Goal: Information Seeking & Learning: Learn about a topic

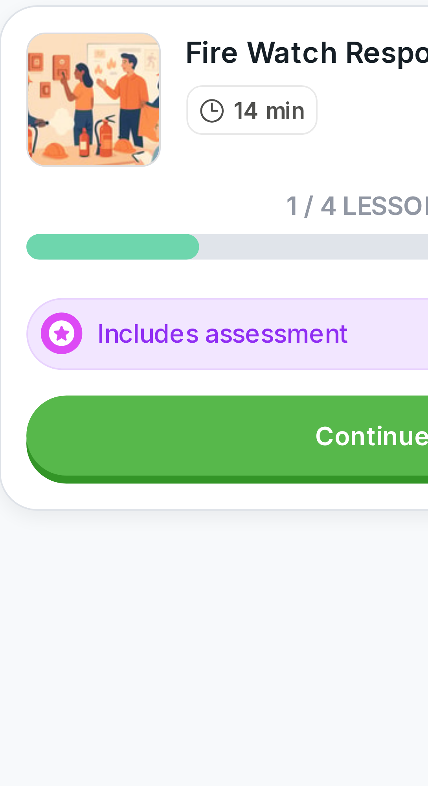
click at [210, 140] on link "Continue" at bounding box center [214, 137] width 171 height 20
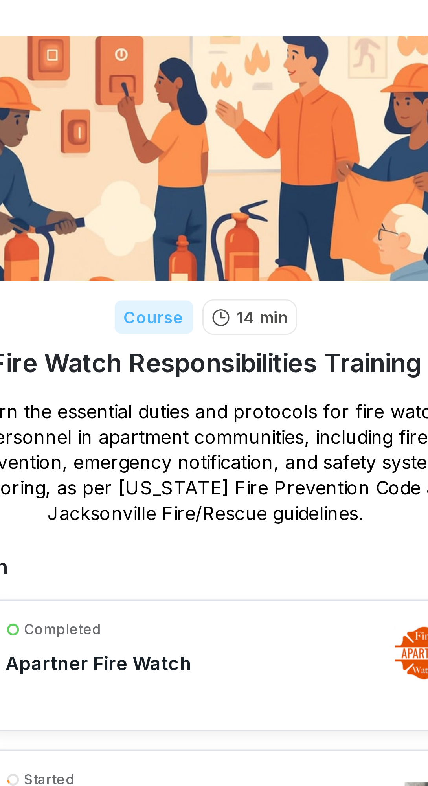
click at [231, 241] on div "Completed Apartner Fire Watch" at bounding box center [222, 239] width 153 height 31
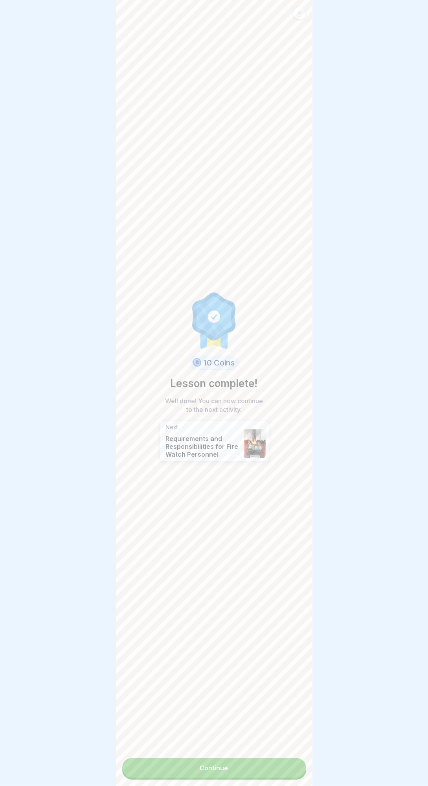
click at [266, 764] on link "Continue" at bounding box center [214, 768] width 184 height 20
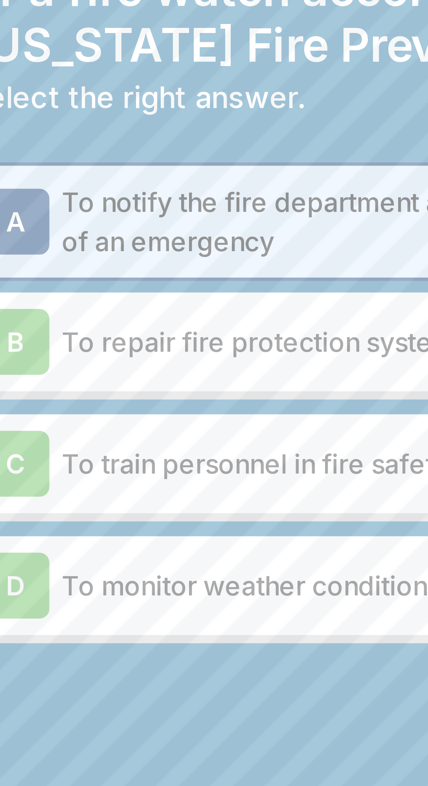
click at [225, 104] on p "To notify the fire department and building occupants of an emergency" at bounding box center [224, 106] width 156 height 19
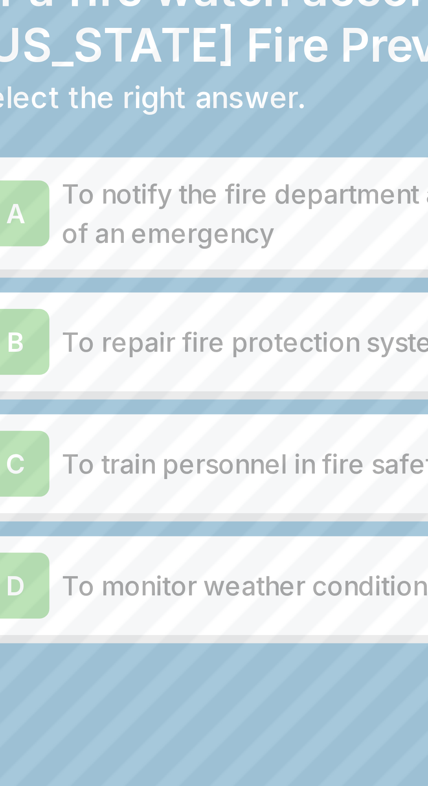
click at [223, 107] on p "To notify the fire department and building occupants of an emergency" at bounding box center [224, 104] width 156 height 19
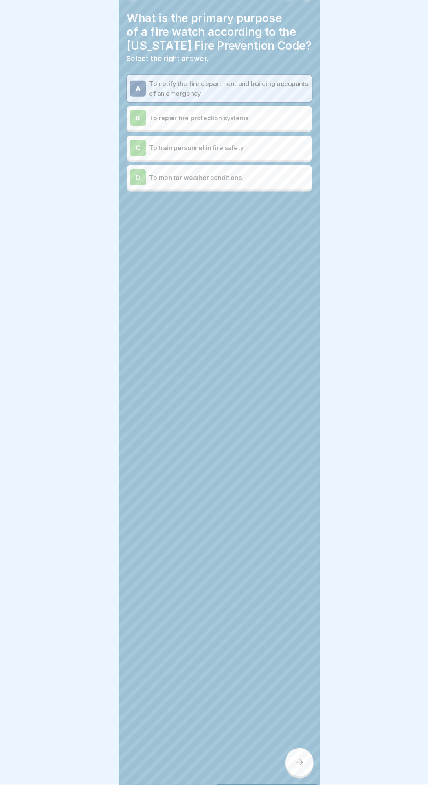
click at [298, 778] on div at bounding box center [293, 765] width 28 height 28
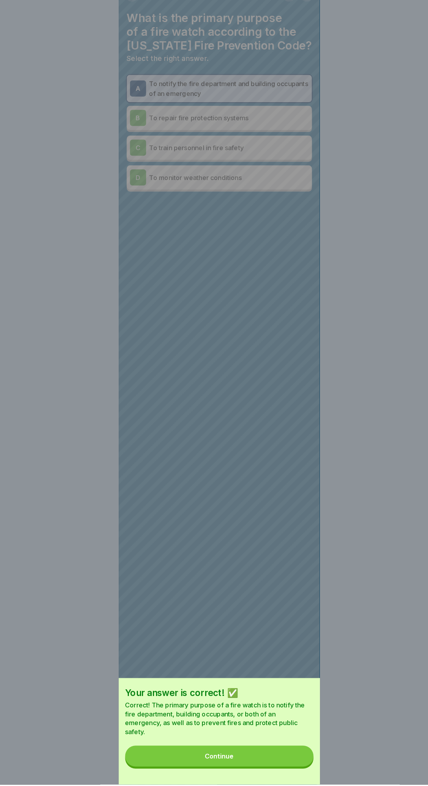
click at [269, 769] on button "Continue" at bounding box center [214, 758] width 184 height 20
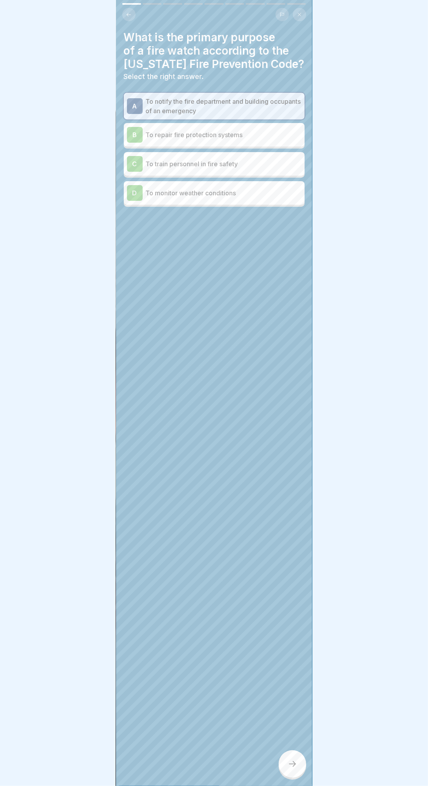
click at [292, 767] on icon at bounding box center [292, 765] width 7 height 6
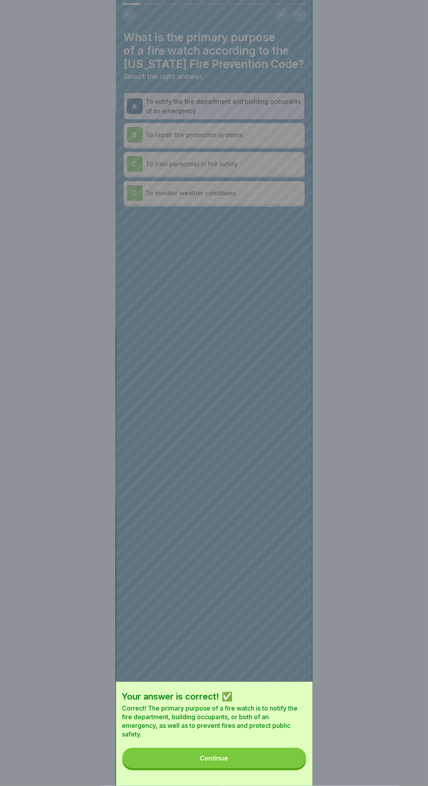
click at [284, 769] on button "Continue" at bounding box center [214, 758] width 184 height 20
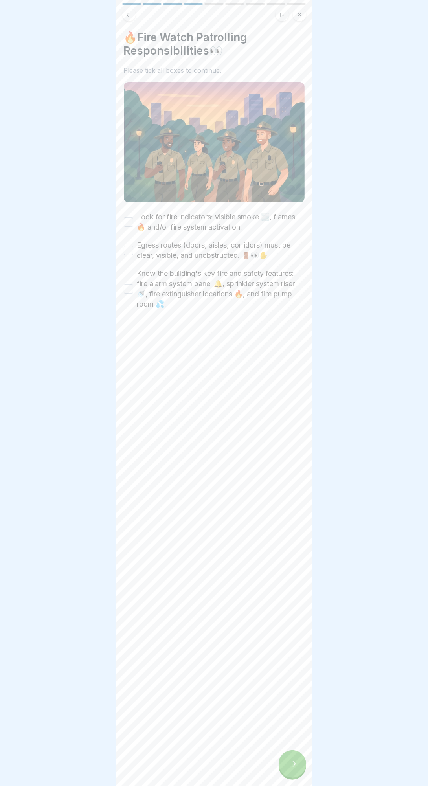
click at [294, 769] on icon at bounding box center [292, 764] width 9 height 9
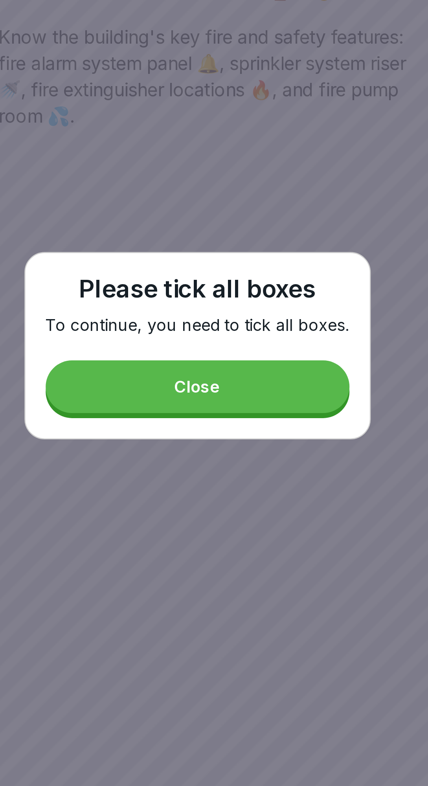
click at [249, 419] on button "Close" at bounding box center [214, 409] width 118 height 20
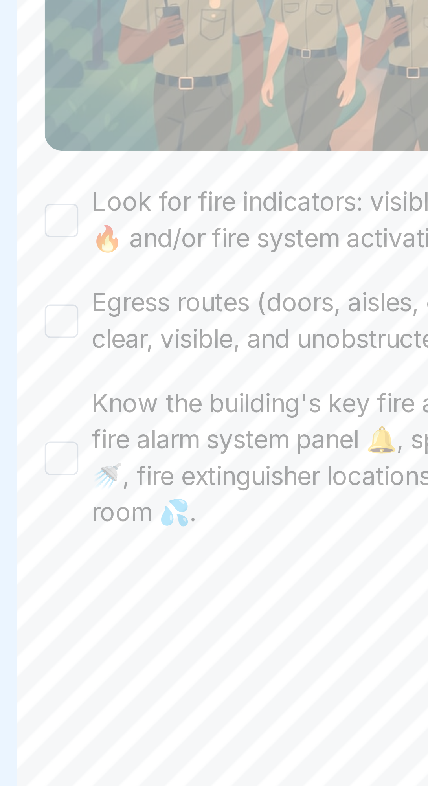
click at [130, 220] on button "Look for fire indicators: visible smoke 🌫️, flames 🔥 and/or fire system activat…" at bounding box center [128, 221] width 9 height 9
click at [124, 246] on button "Egress routes (doors, aisles, corridors) must be clear, visible, and unobstruct…" at bounding box center [128, 250] width 9 height 9
click at [124, 276] on div "Know the building's key fire and safety features: fire alarm system panel 🔔, sp…" at bounding box center [214, 289] width 181 height 41
click at [132, 287] on button "Know the building's key fire and safety features: fire alarm system panel 🔔, sp…" at bounding box center [128, 288] width 9 height 9
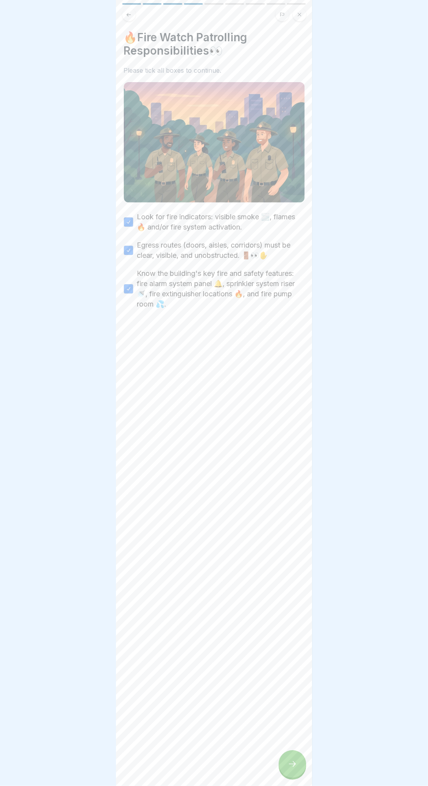
click at [287, 778] on div at bounding box center [293, 765] width 28 height 28
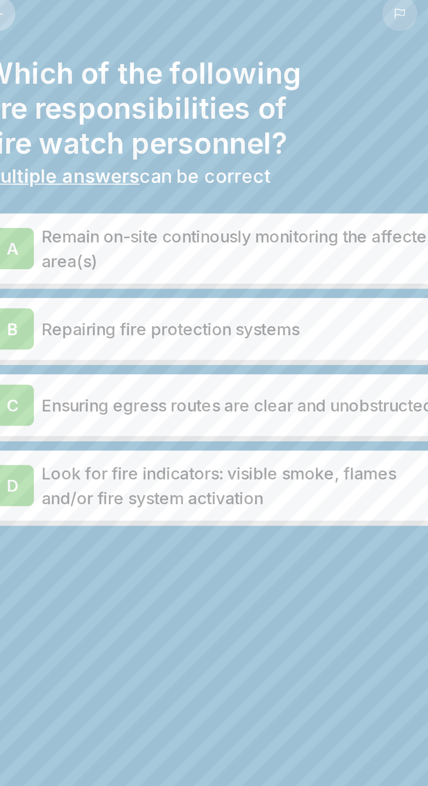
click at [268, 125] on div "B Repairing fire protection systems" at bounding box center [214, 135] width 181 height 24
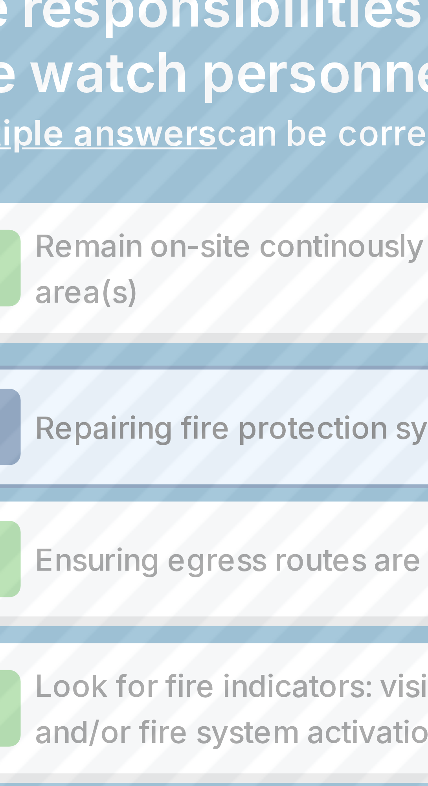
click at [210, 132] on p "Repairing fire protection systems" at bounding box center [224, 136] width 156 height 9
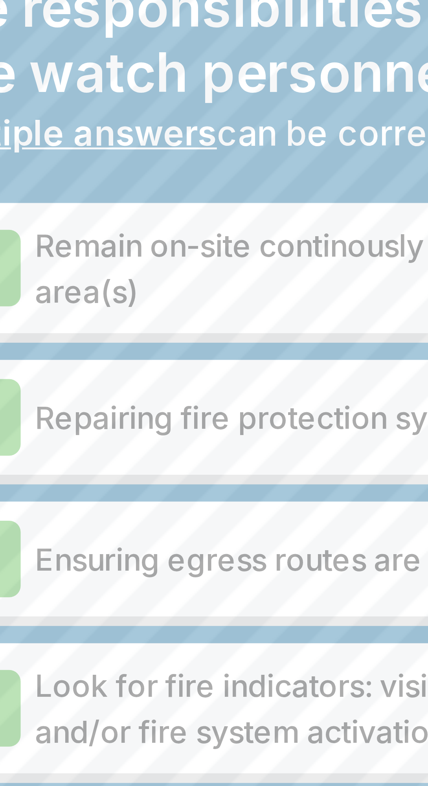
click at [221, 109] on p "Remain on-site continously monitoring the affected area(s)" at bounding box center [224, 104] width 156 height 19
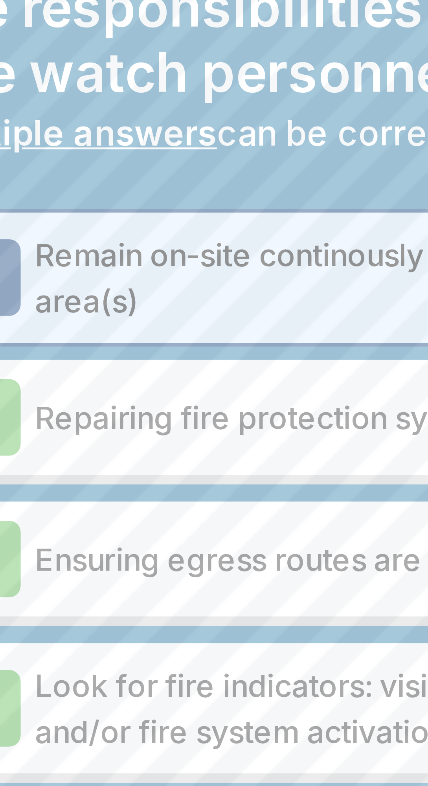
click at [212, 160] on p "Ensuring egress routes are clear and unobstructed" at bounding box center [224, 163] width 156 height 9
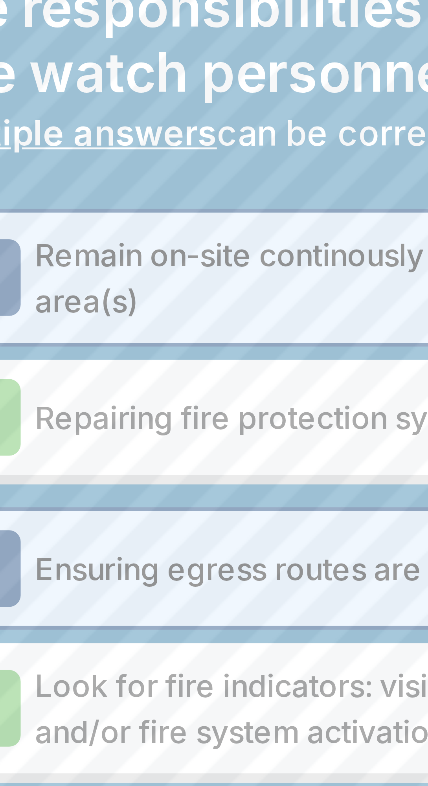
click at [217, 192] on p "Look for fire indicators: visible smoke, flames and/or fire system activation" at bounding box center [224, 194] width 156 height 19
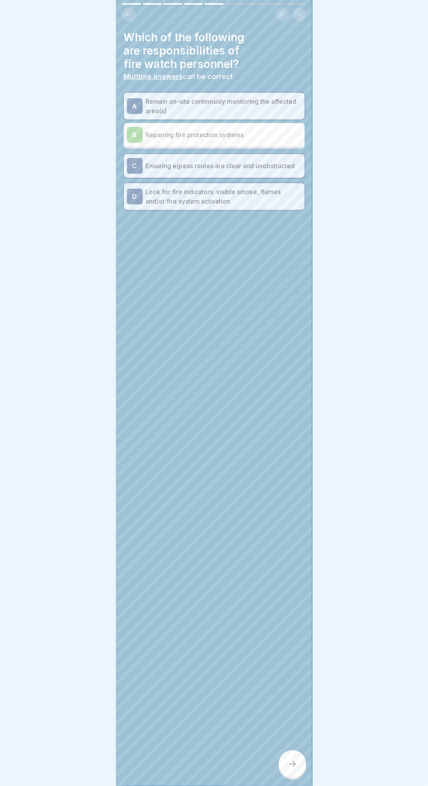
click at [301, 778] on div at bounding box center [293, 765] width 28 height 28
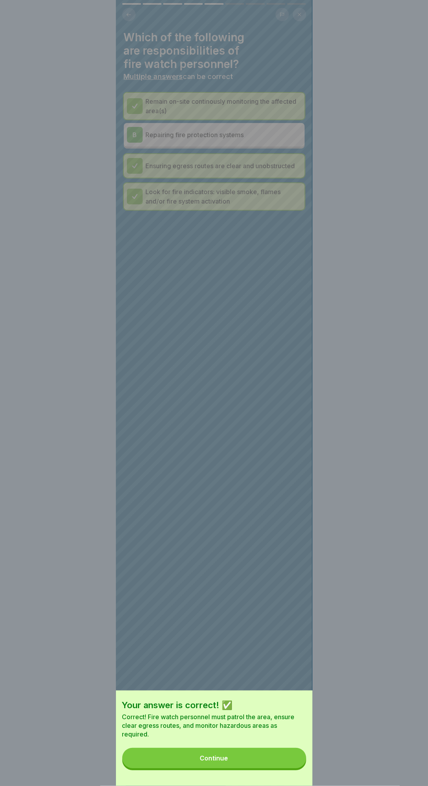
click at [262, 769] on button "Continue" at bounding box center [214, 758] width 184 height 20
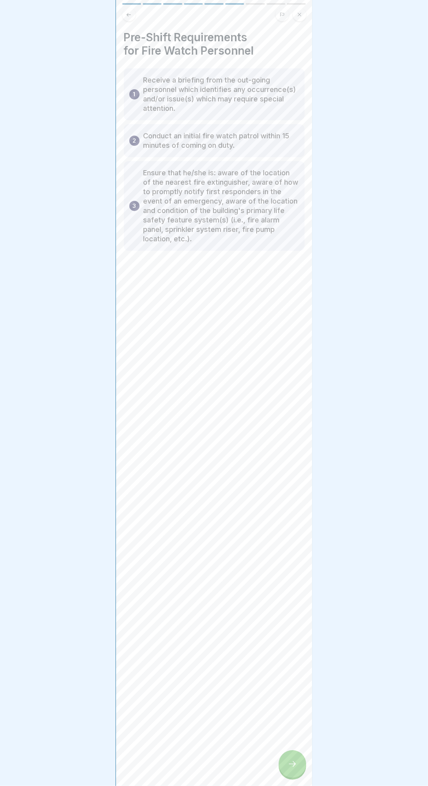
click at [302, 778] on div at bounding box center [293, 765] width 28 height 28
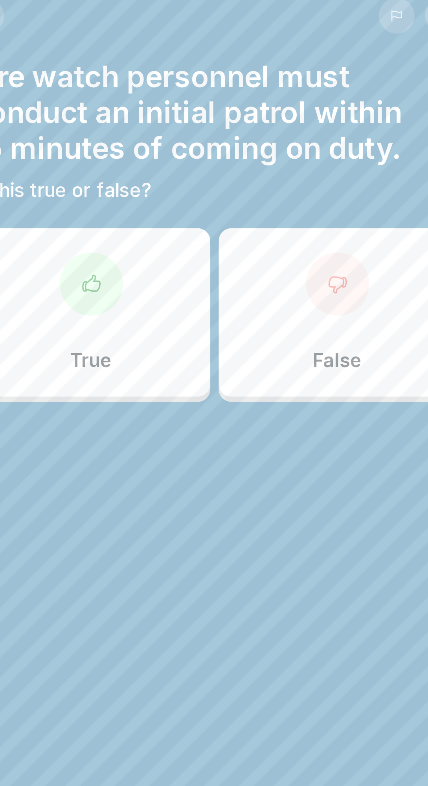
click at [165, 136] on div "True" at bounding box center [168, 125] width 89 height 63
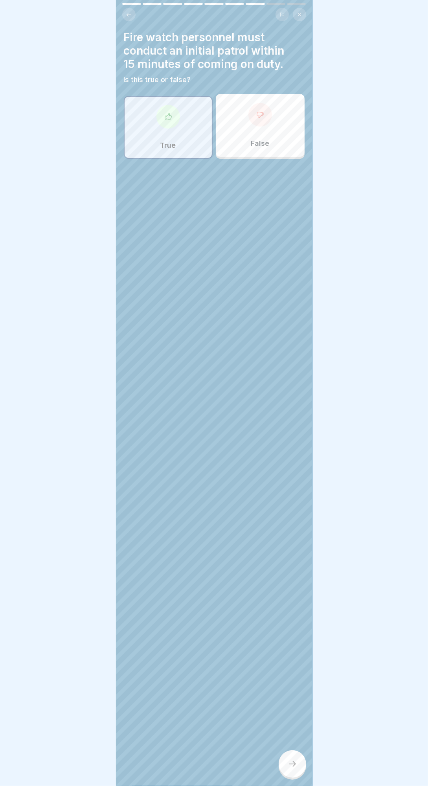
click at [295, 769] on icon at bounding box center [292, 764] width 9 height 9
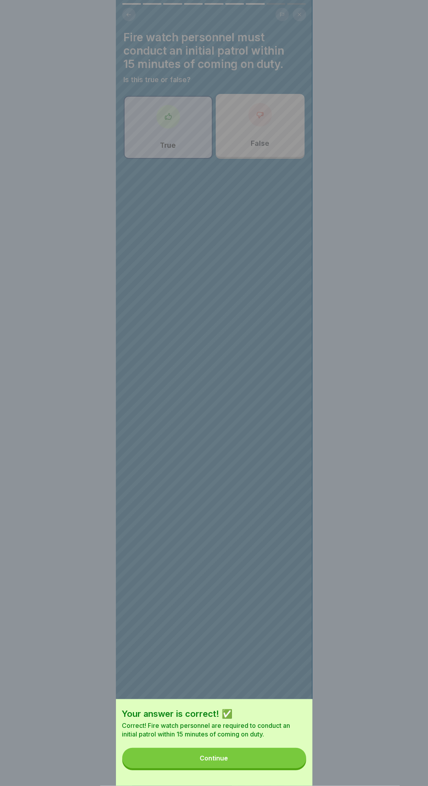
click at [265, 769] on button "Continue" at bounding box center [214, 758] width 184 height 20
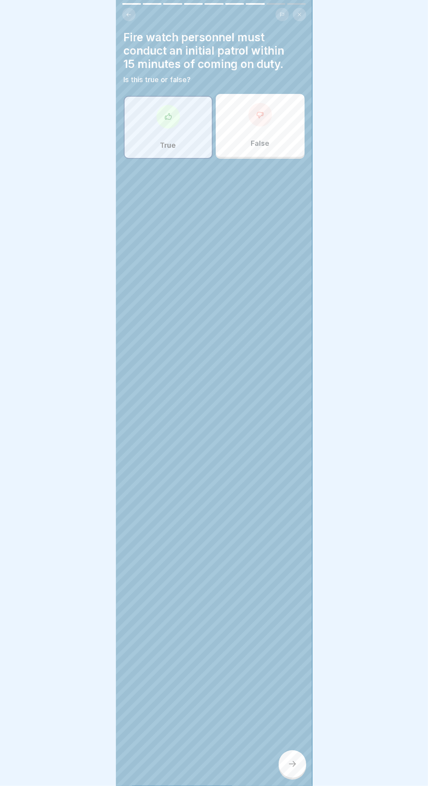
click at [303, 778] on div at bounding box center [293, 765] width 28 height 28
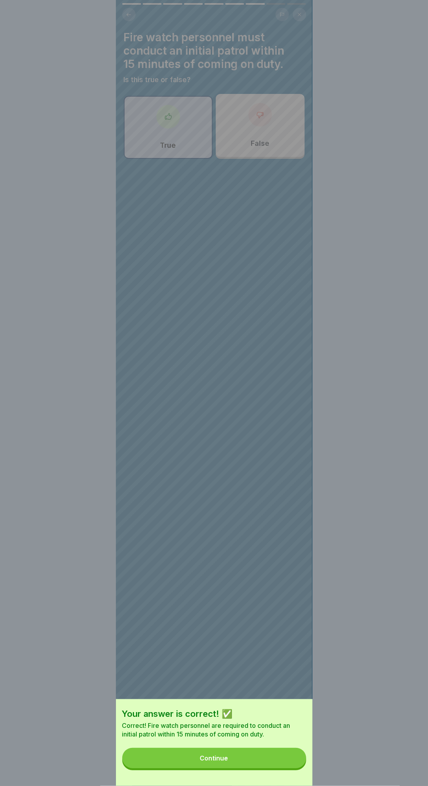
click at [272, 769] on button "Continue" at bounding box center [214, 758] width 184 height 20
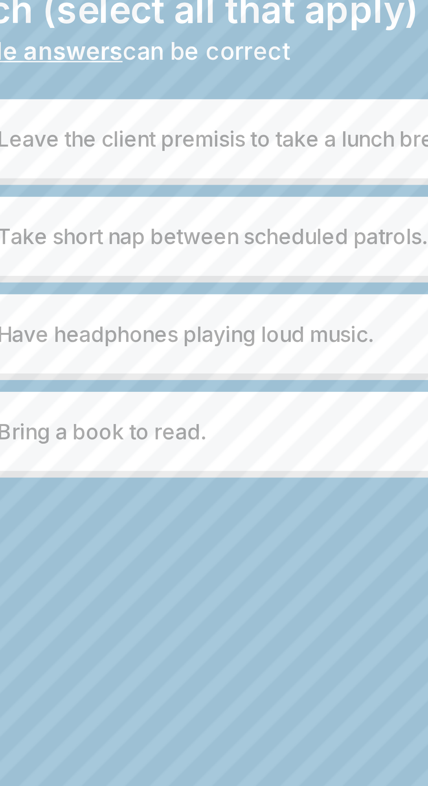
click at [184, 197] on div "D Bring a book to read." at bounding box center [214, 190] width 175 height 16
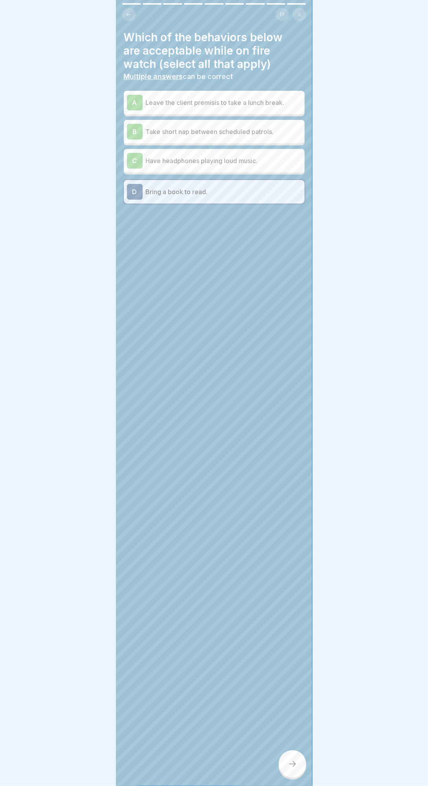
click at [294, 778] on div at bounding box center [293, 765] width 28 height 28
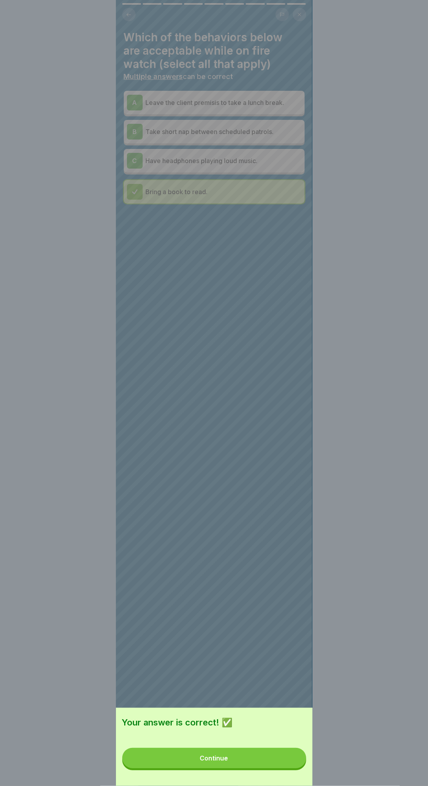
click at [251, 769] on button "Continue" at bounding box center [214, 758] width 184 height 20
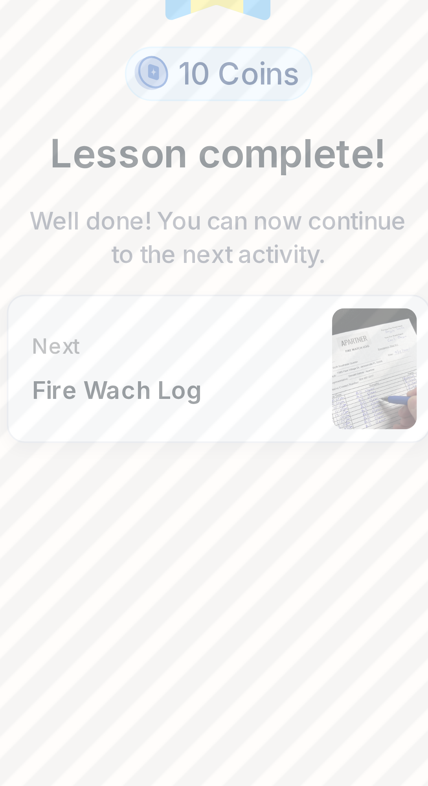
click at [242, 460] on div "Next Fire Wach Log" at bounding box center [214, 441] width 110 height 39
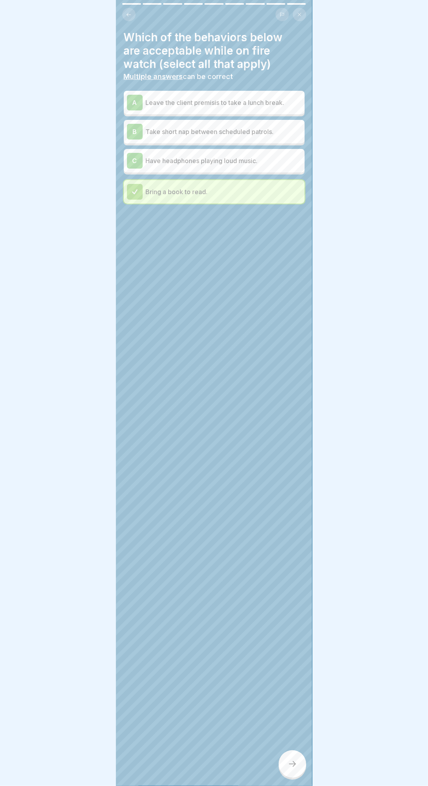
click at [299, 765] on div at bounding box center [293, 765] width 28 height 28
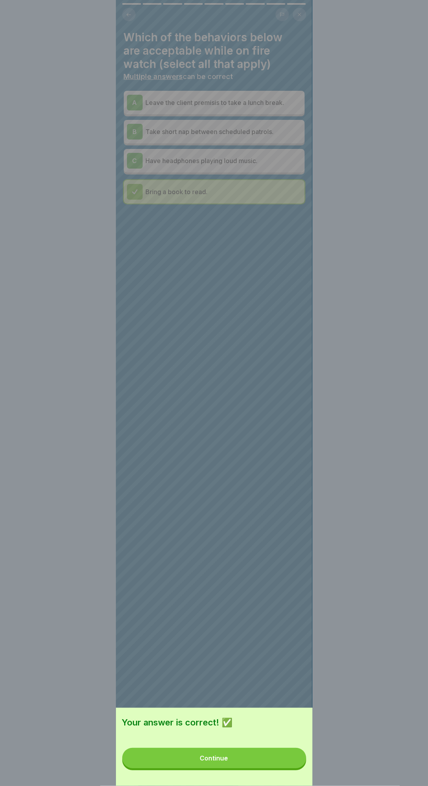
click at [265, 750] on button "Continue" at bounding box center [214, 758] width 184 height 20
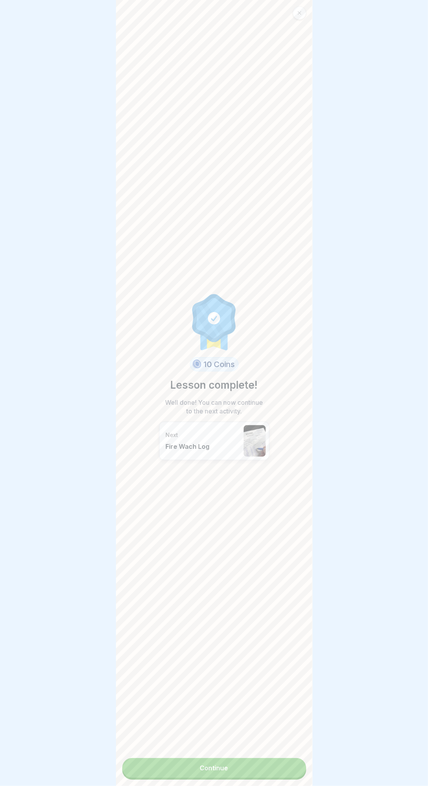
click at [275, 778] on link "Continue" at bounding box center [214, 768] width 184 height 20
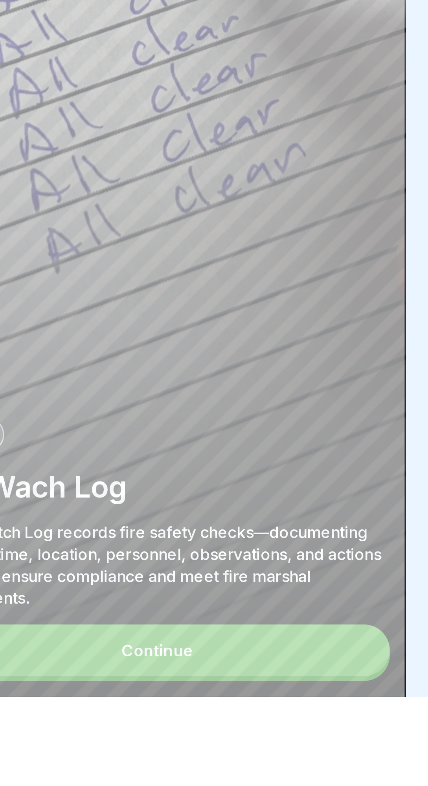
click at [252, 778] on button "Continue" at bounding box center [214, 768] width 184 height 20
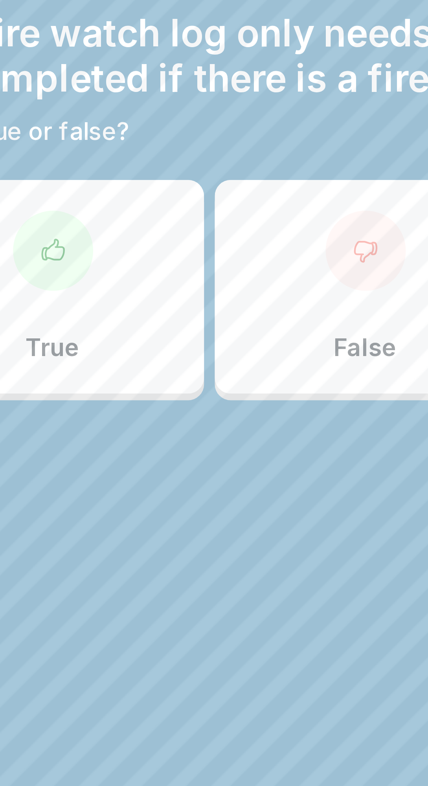
click at [190, 114] on div "True" at bounding box center [168, 112] width 89 height 63
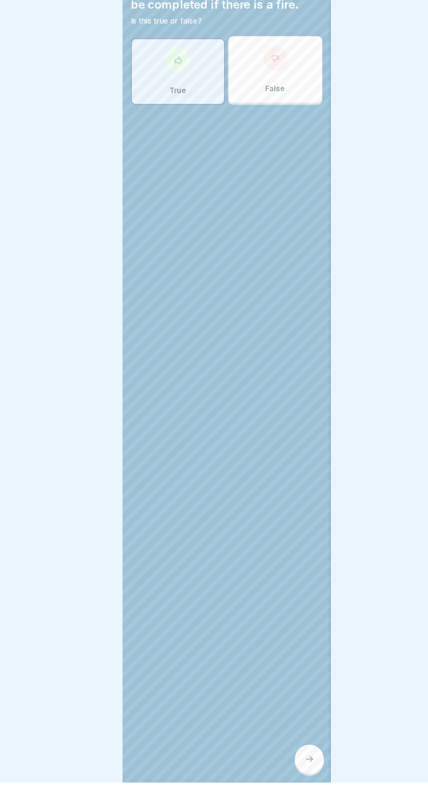
click at [291, 769] on icon at bounding box center [292, 764] width 9 height 9
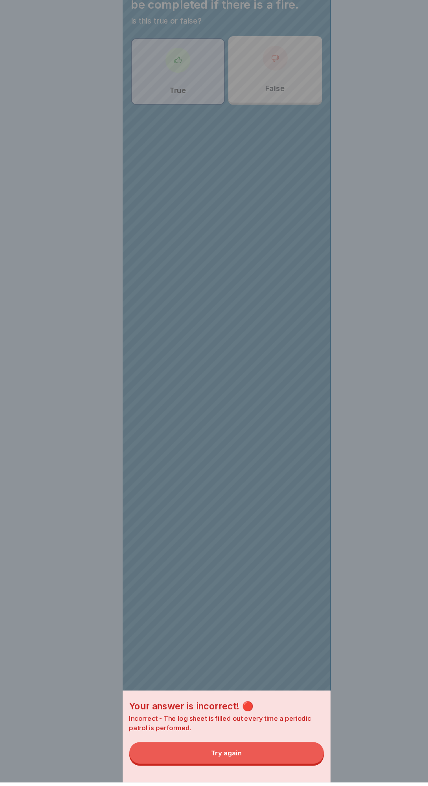
click at [278, 769] on button "Try again" at bounding box center [214, 758] width 184 height 20
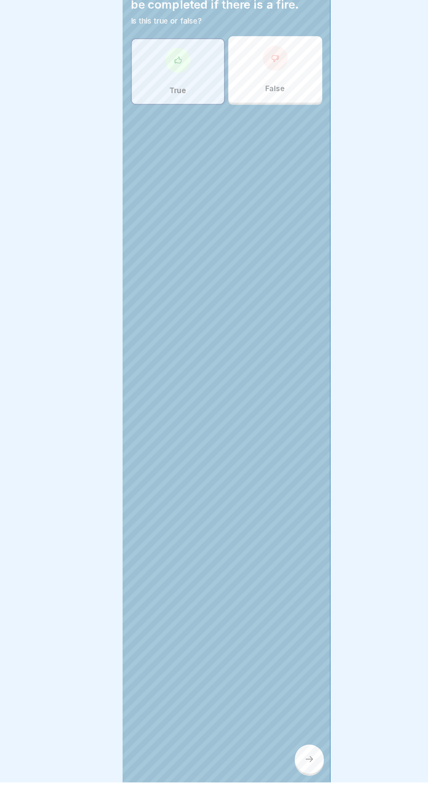
click at [285, 107] on div "False" at bounding box center [260, 112] width 89 height 63
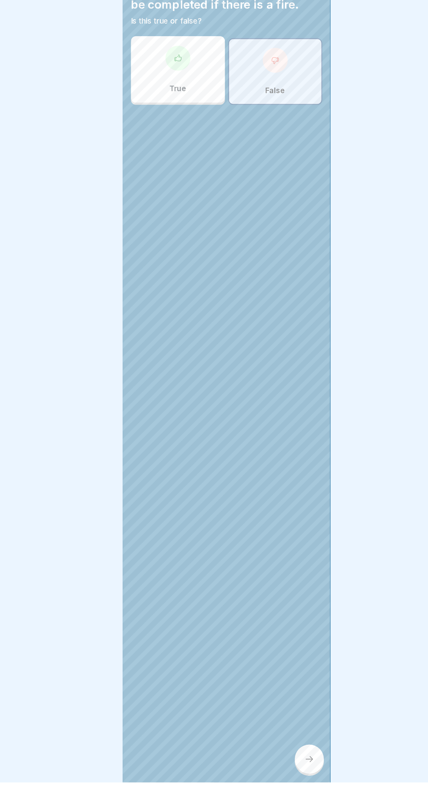
click at [291, 769] on icon at bounding box center [292, 764] width 9 height 9
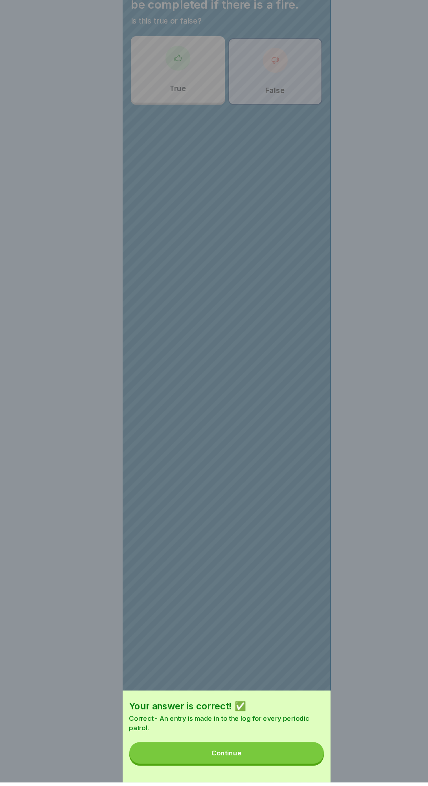
click at [263, 769] on button "Continue" at bounding box center [214, 758] width 184 height 20
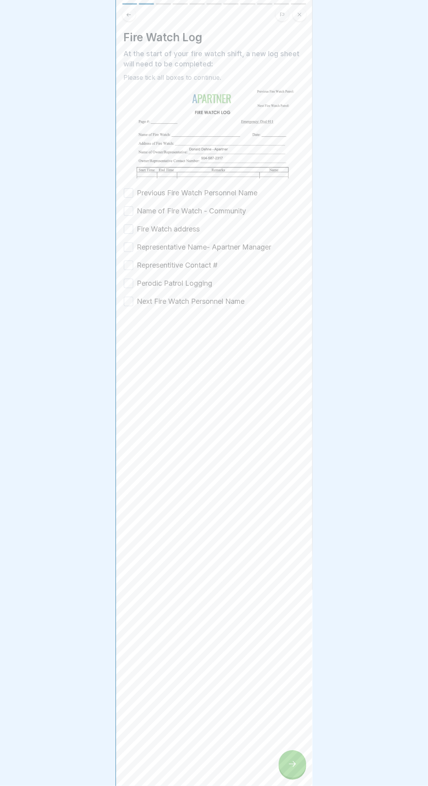
click at [311, 762] on div "Fire Watch Log At the start of your fire watch shift, a new log sheet will need…" at bounding box center [214, 393] width 197 height 786
click at [283, 760] on div at bounding box center [293, 765] width 28 height 28
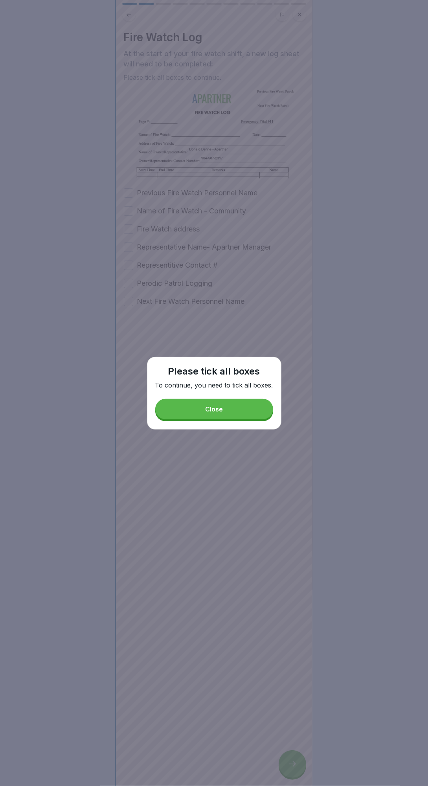
click at [240, 412] on button "Close" at bounding box center [214, 409] width 118 height 20
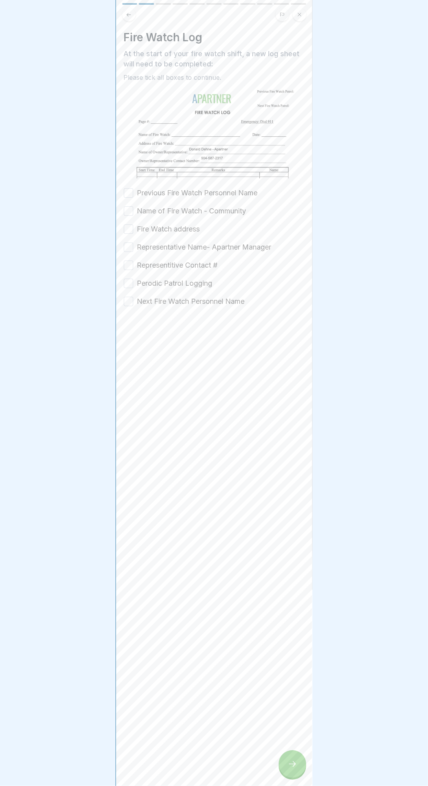
click at [287, 757] on div at bounding box center [293, 765] width 28 height 28
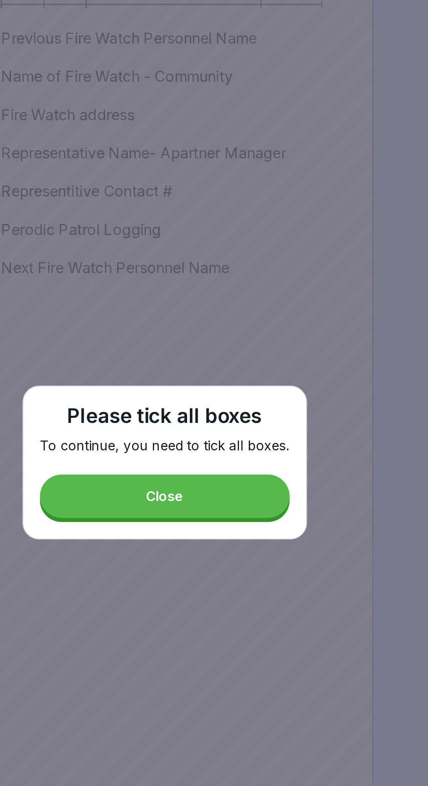
click at [237, 410] on button "Close" at bounding box center [214, 409] width 118 height 20
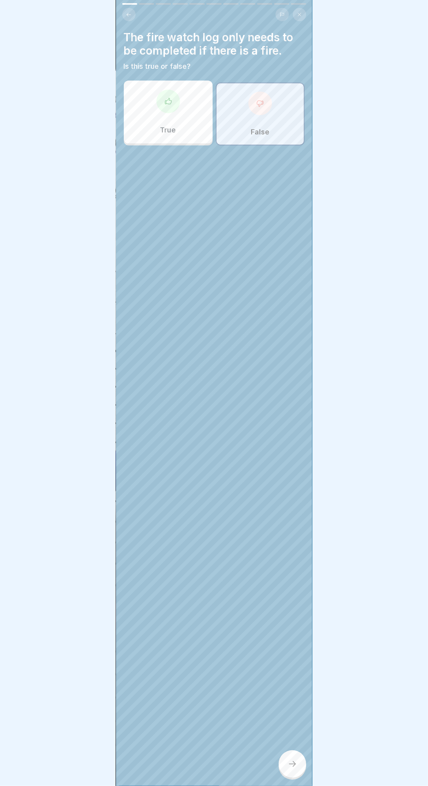
click at [281, 769] on div at bounding box center [293, 765] width 28 height 28
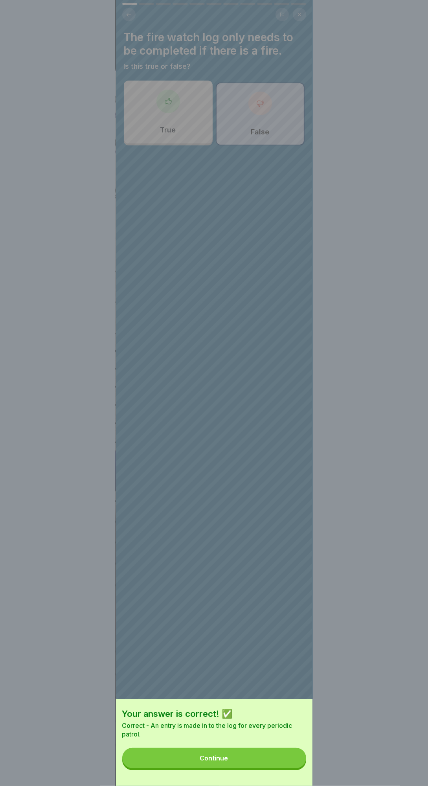
click at [258, 749] on button "Continue" at bounding box center [214, 758] width 184 height 20
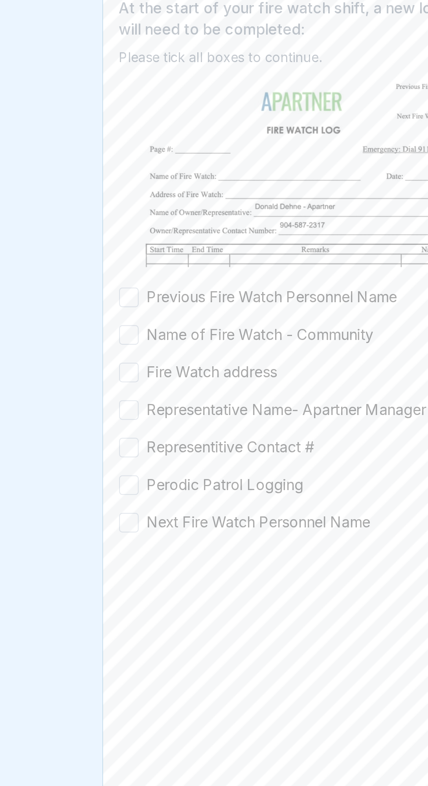
click at [132, 191] on button "Previous Fire Watch Personnel Name" at bounding box center [128, 192] width 9 height 9
click at [124, 208] on button "Name of Fire Watch - Community" at bounding box center [128, 210] width 9 height 9
click at [125, 228] on button "Fire Watch address" at bounding box center [128, 228] width 9 height 9
click at [125, 248] on button "Representative Name- Apartner Manager" at bounding box center [128, 247] width 9 height 9
click at [125, 284] on button "Perodic Patrol Logging" at bounding box center [128, 283] width 9 height 9
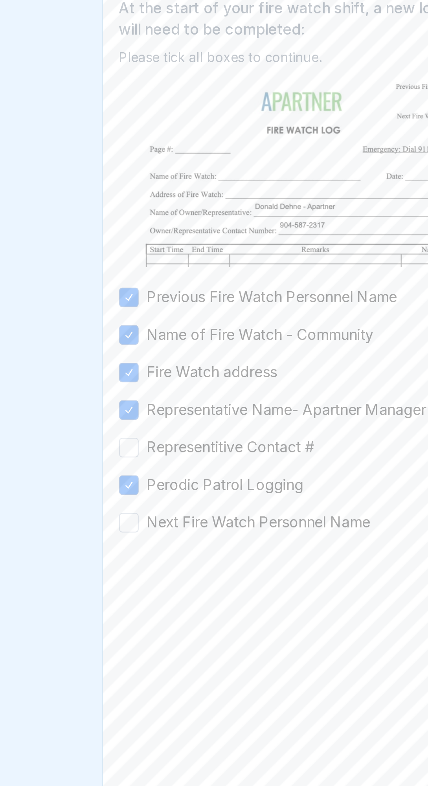
click at [127, 316] on div at bounding box center [214, 330] width 181 height 47
click at [126, 263] on button "Representitive Contact #" at bounding box center [128, 265] width 9 height 9
click at [128, 298] on button "Next Fire Watch Personnel Name" at bounding box center [128, 301] width 9 height 9
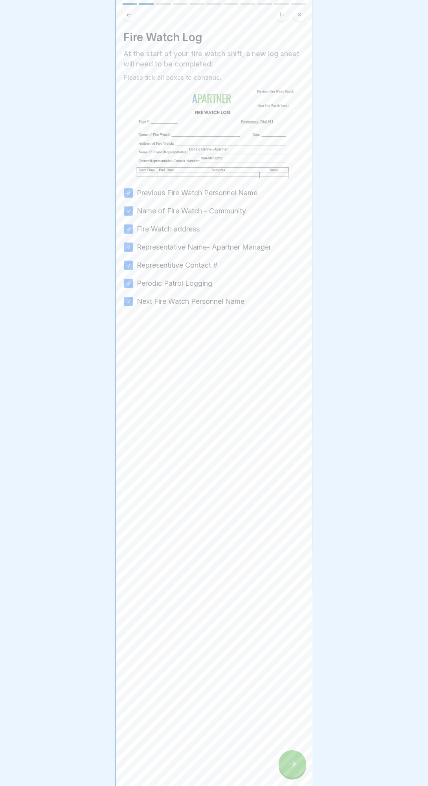
click at [292, 763] on icon at bounding box center [292, 764] width 9 height 9
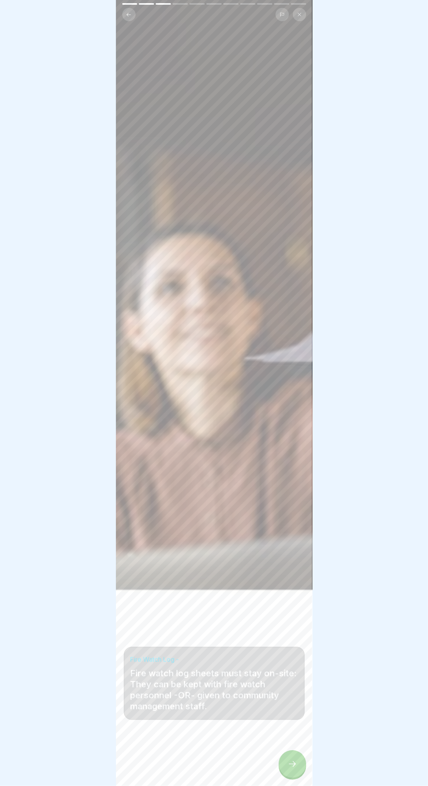
click at [302, 758] on div at bounding box center [293, 765] width 28 height 28
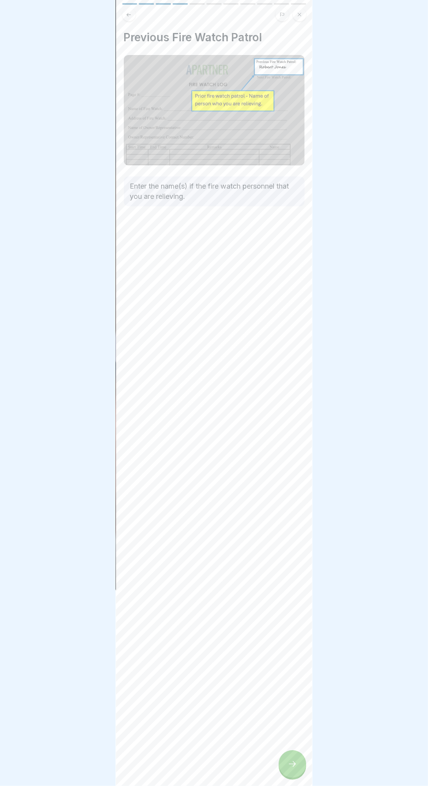
click at [292, 765] on icon at bounding box center [292, 764] width 9 height 9
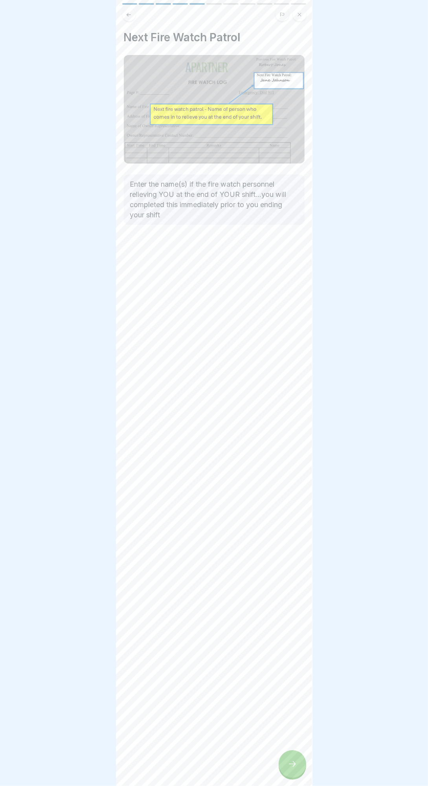
click at [293, 761] on icon at bounding box center [292, 764] width 9 height 9
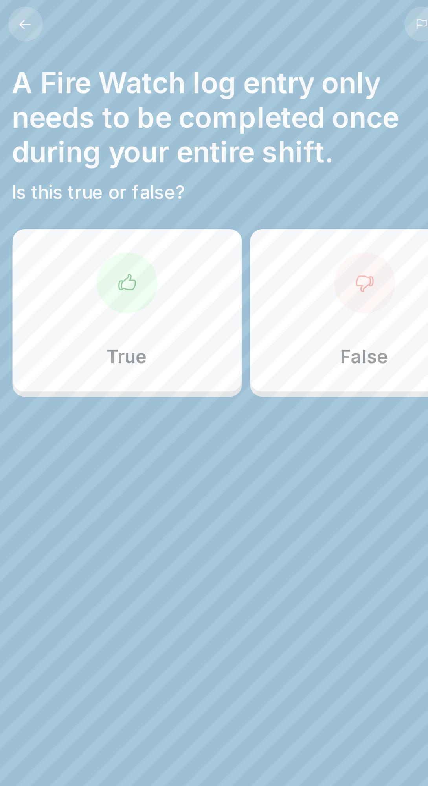
click at [259, 128] on div "False" at bounding box center [260, 125] width 89 height 63
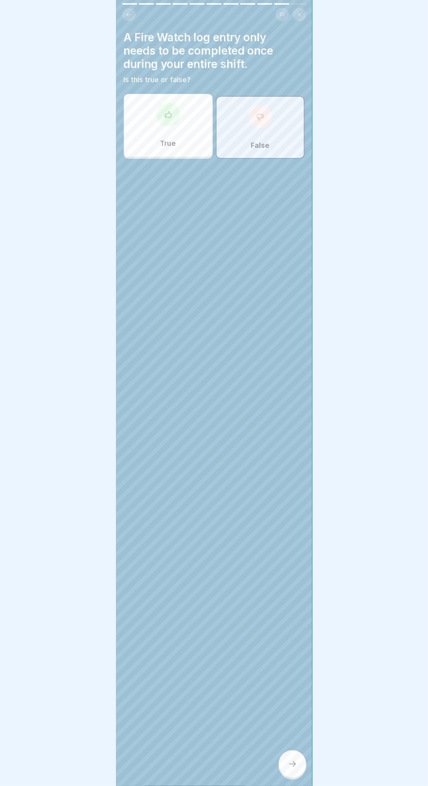
click at [285, 778] on div at bounding box center [293, 765] width 28 height 28
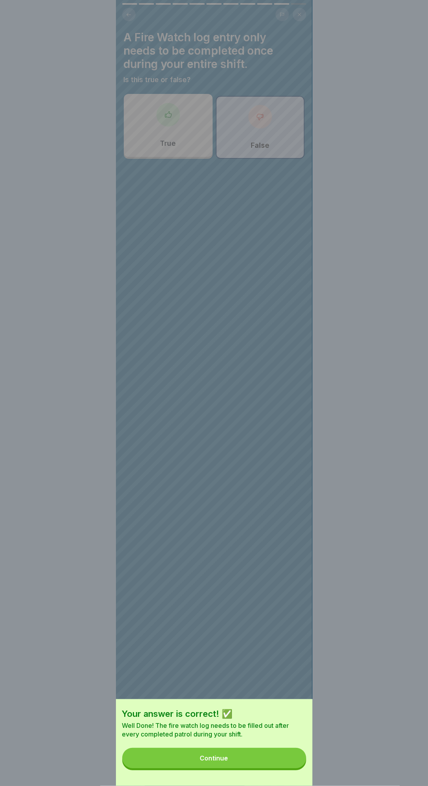
click at [250, 769] on button "Continue" at bounding box center [214, 758] width 184 height 20
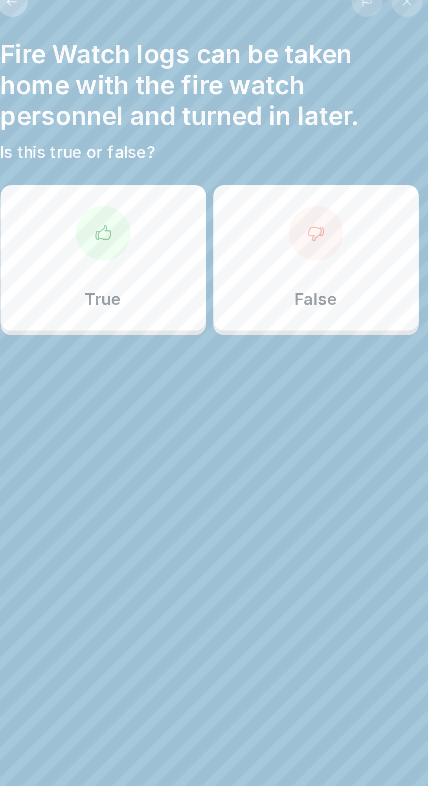
click at [269, 149] on div "False" at bounding box center [260, 125] width 89 height 63
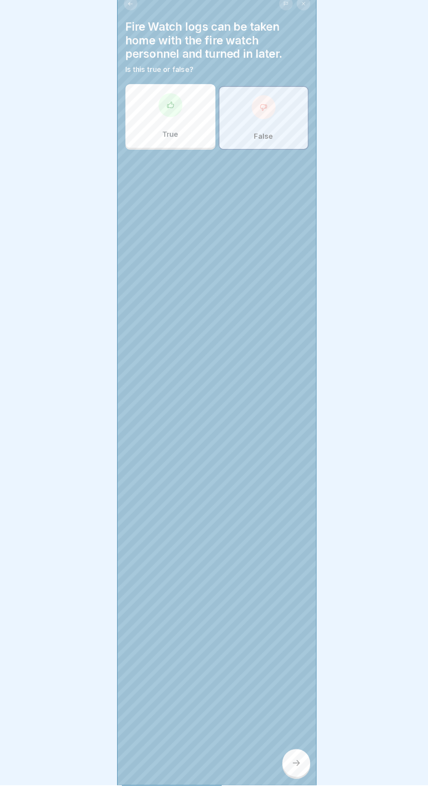
click at [284, 778] on div at bounding box center [293, 765] width 28 height 28
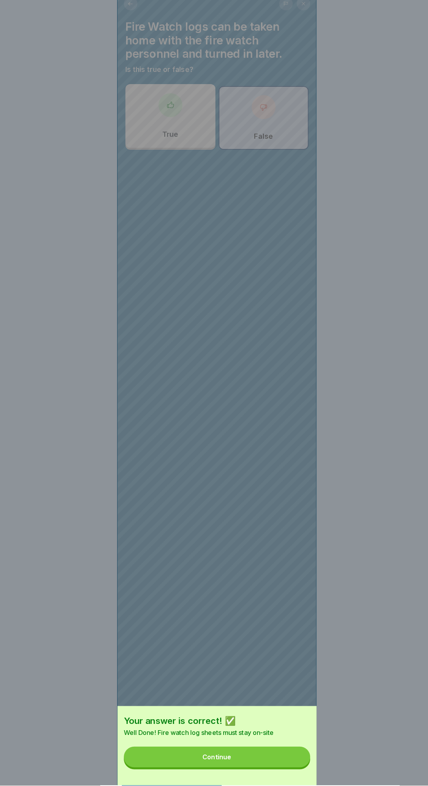
click at [255, 769] on button "Continue" at bounding box center [214, 758] width 184 height 20
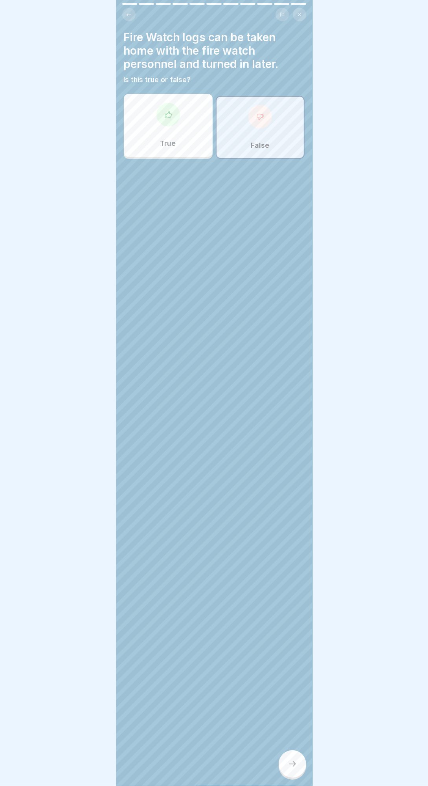
click at [292, 778] on div at bounding box center [293, 765] width 28 height 28
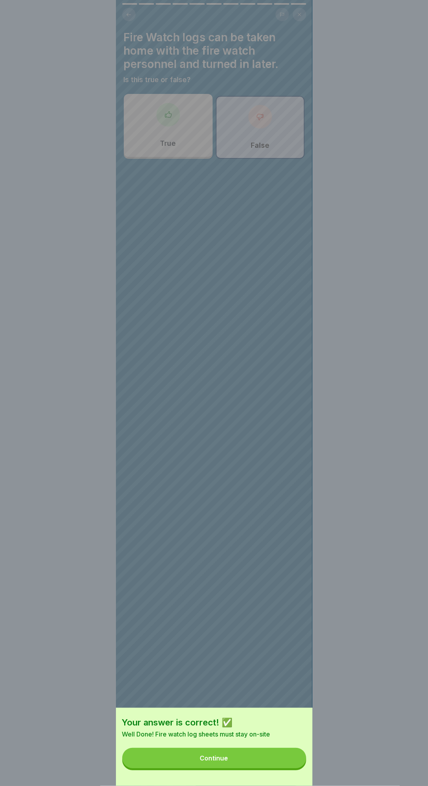
click at [251, 769] on button "Continue" at bounding box center [214, 758] width 184 height 20
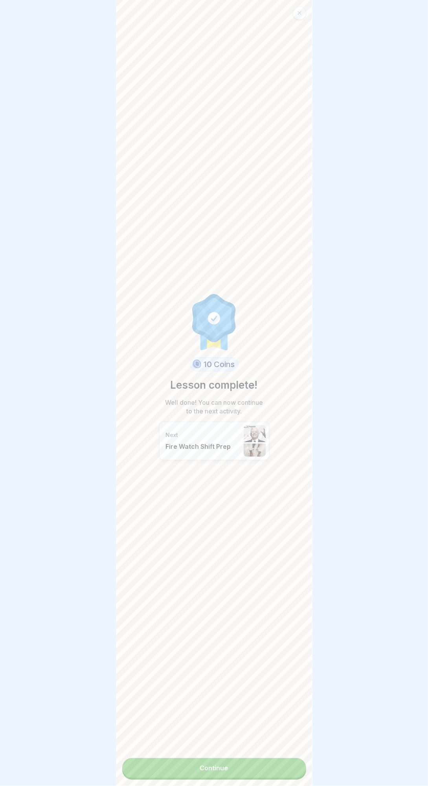
click at [258, 778] on link "Continue" at bounding box center [214, 768] width 184 height 20
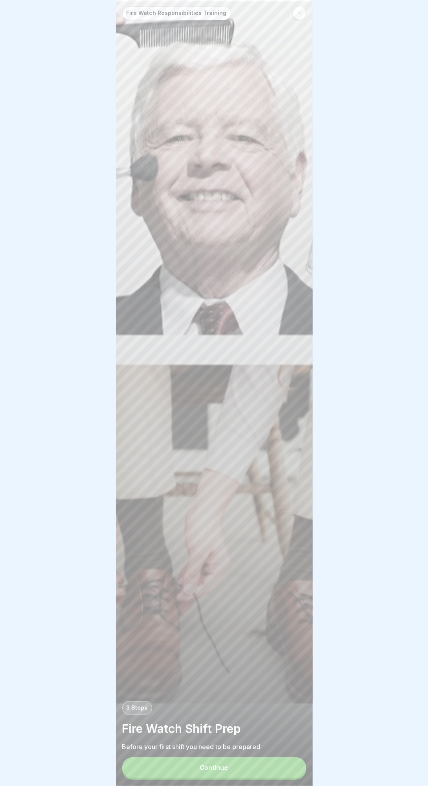
click at [249, 778] on button "Continue" at bounding box center [214, 768] width 184 height 20
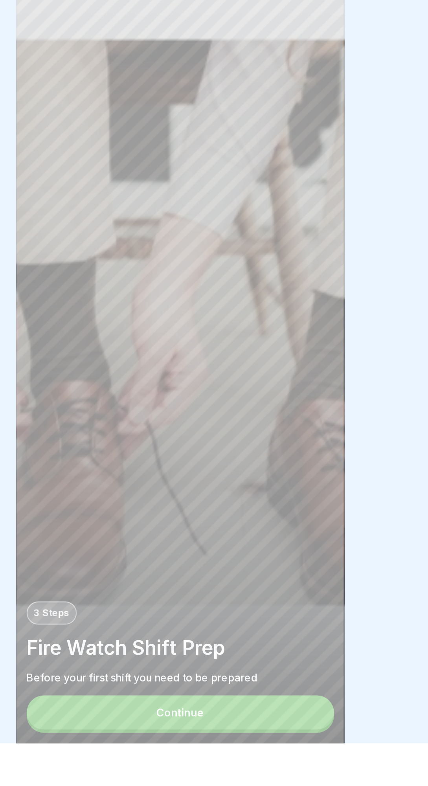
click at [259, 778] on button "Continue" at bounding box center [214, 768] width 184 height 20
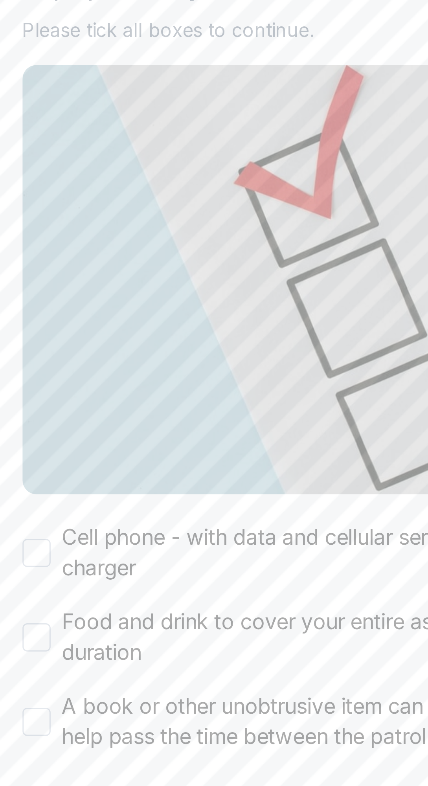
click at [127, 252] on button "Cell phone - with data and cellular service plus a charger" at bounding box center [128, 255] width 9 height 9
click at [131, 272] on div "Cell phone - with data and cellular service plus a charger Food and drink to co…" at bounding box center [214, 284] width 181 height 77
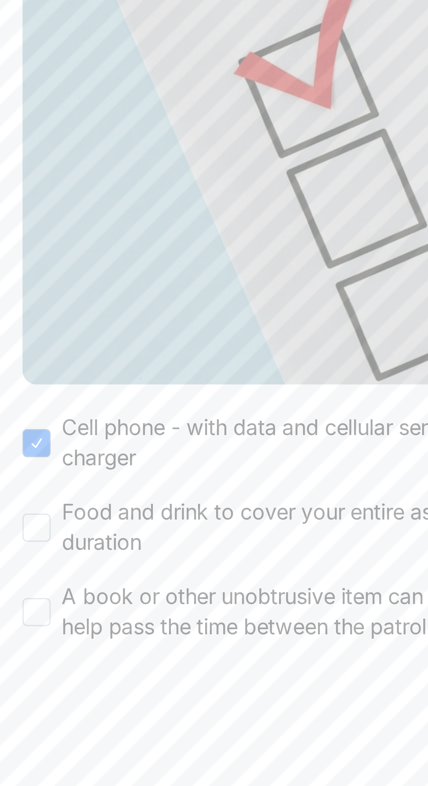
click at [129, 282] on button "Food and drink to cover your entire assigned shift duration" at bounding box center [128, 284] width 9 height 9
click at [131, 314] on button "A book or other unobtrusive item can be brought to help pass the time between t…" at bounding box center [128, 312] width 9 height 9
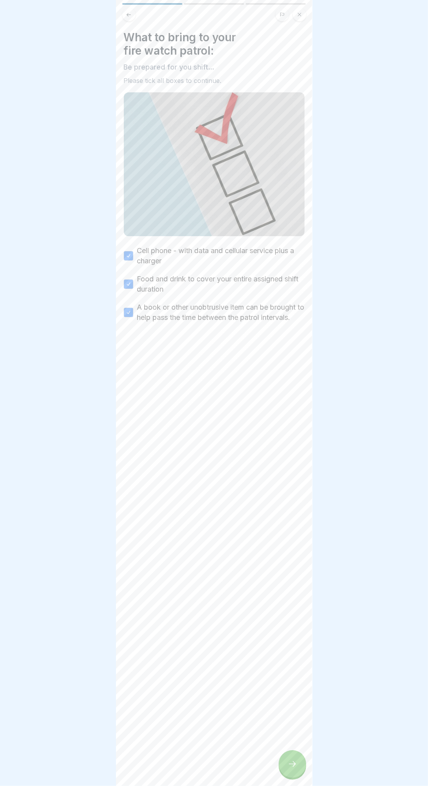
click at [293, 769] on icon at bounding box center [292, 764] width 9 height 9
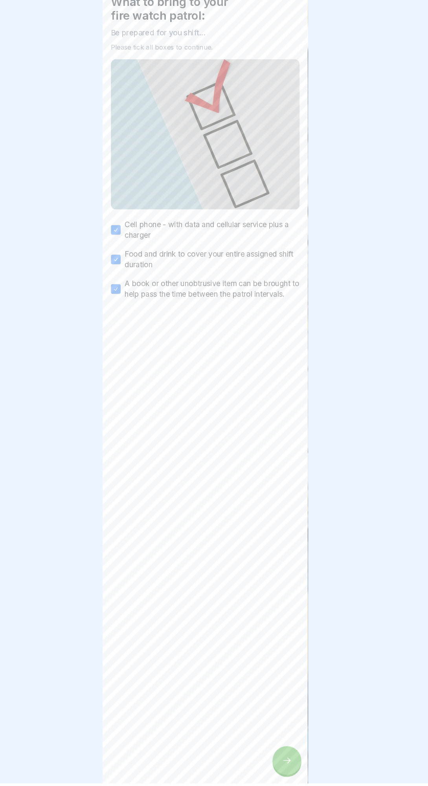
click at [302, 778] on div at bounding box center [293, 765] width 28 height 28
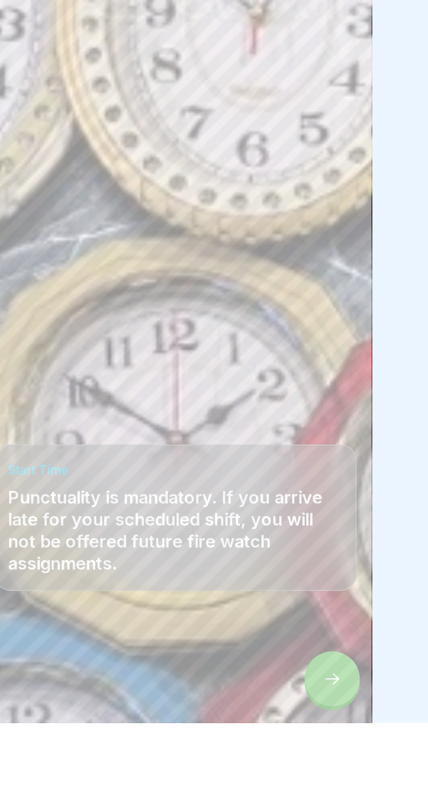
click at [295, 778] on div at bounding box center [293, 765] width 28 height 28
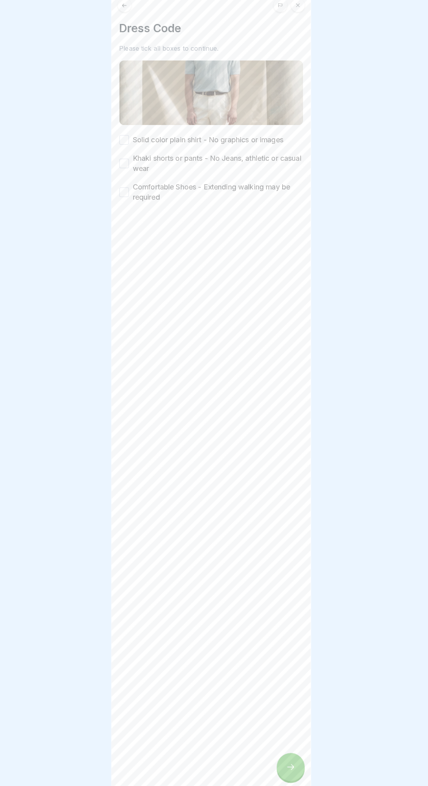
click at [303, 778] on div at bounding box center [293, 765] width 28 height 28
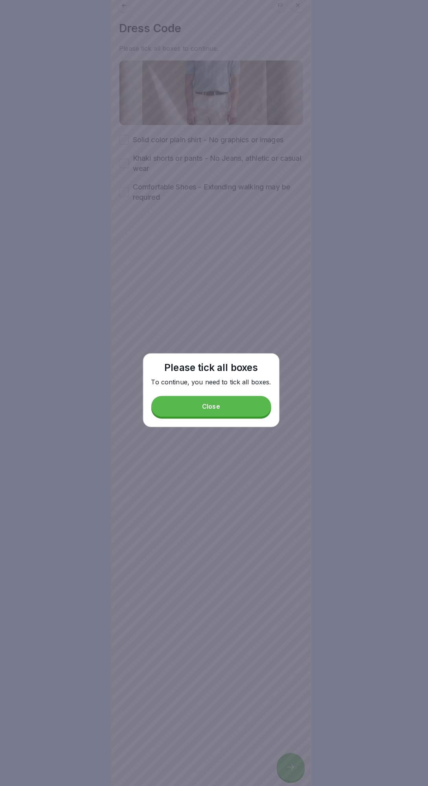
click at [48, 532] on div at bounding box center [214, 393] width 428 height 786
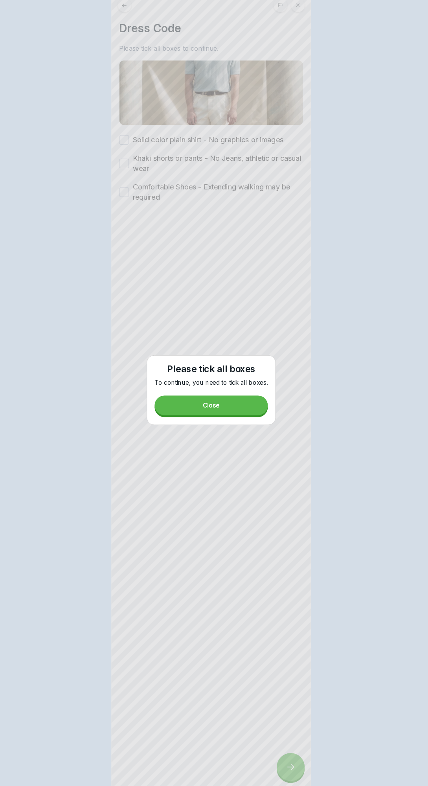
click at [258, 444] on div "Dress Code Please tick all boxes to continue. Solid color plain shirt - No grap…" at bounding box center [214, 393] width 197 height 786
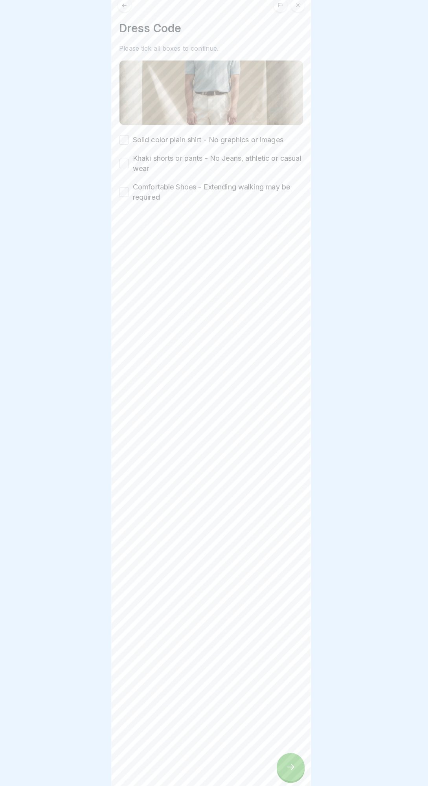
click at [292, 769] on icon at bounding box center [292, 764] width 9 height 9
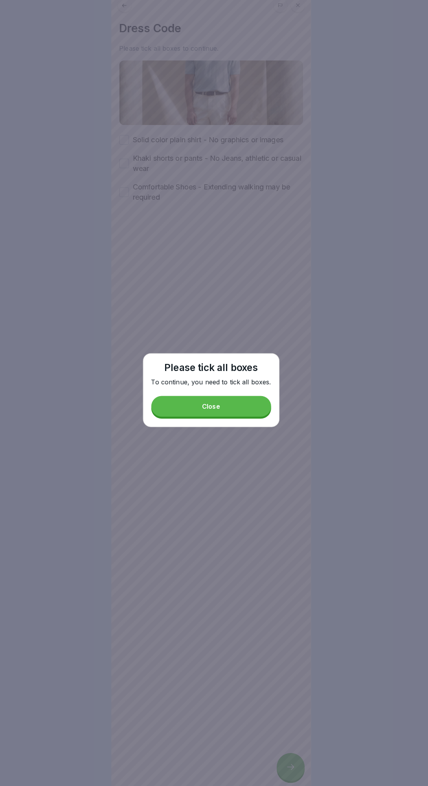
click at [250, 419] on button "Close" at bounding box center [214, 409] width 118 height 20
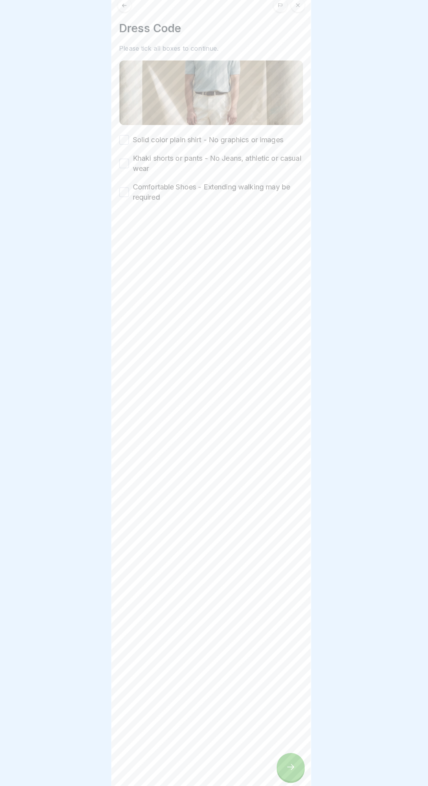
click at [299, 778] on div at bounding box center [293, 765] width 28 height 28
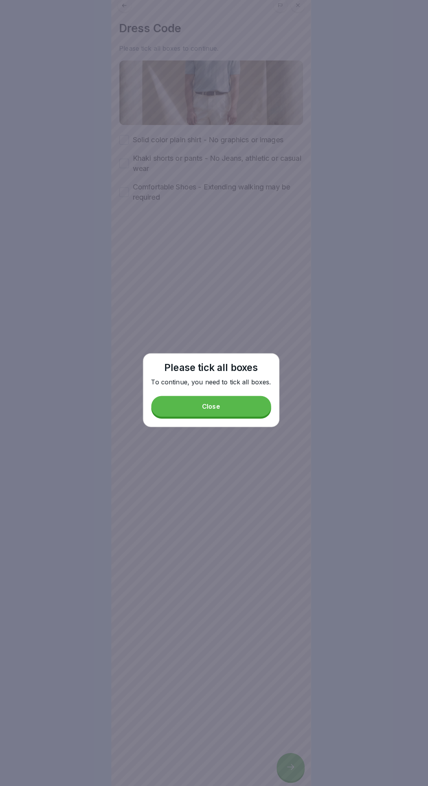
click at [252, 419] on button "Close" at bounding box center [214, 409] width 118 height 20
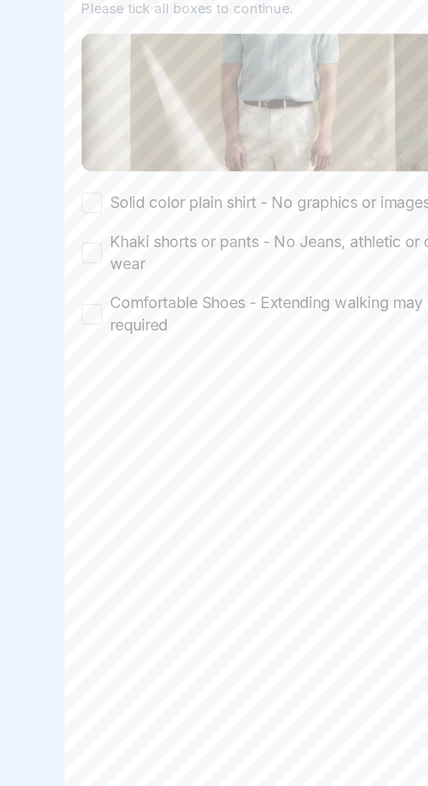
click at [127, 159] on div "Solid color plain shirt - No graphics or images Khaki shorts or pants - No Jean…" at bounding box center [214, 175] width 181 height 67
click at [138, 197] on label "Comfortable Shoes - Extending walking may be required" at bounding box center [220, 198] width 167 height 20
click at [133, 197] on button "Comfortable Shoes - Extending walking may be required" at bounding box center [128, 198] width 9 height 9
click at [138, 204] on label "Comfortable Shoes - Extending walking may be required" at bounding box center [220, 198] width 167 height 20
click at [133, 203] on button "Comfortable Shoes - Extending walking may be required" at bounding box center [128, 198] width 9 height 9
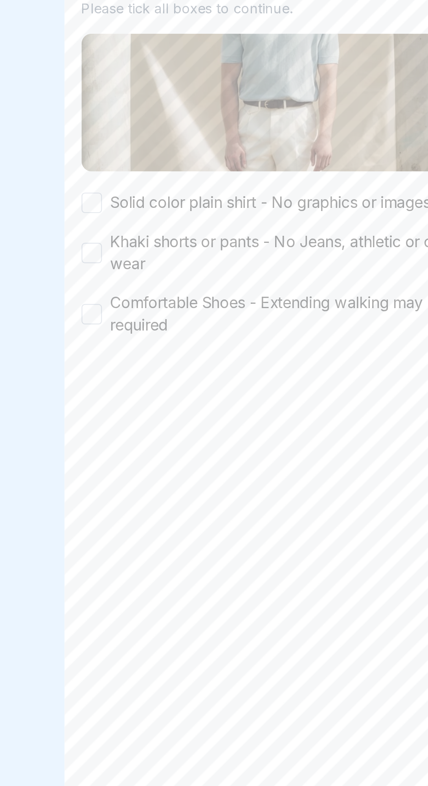
click at [130, 170] on button "Khaki shorts or pants - No Jeans, athletic or casual wear" at bounding box center [128, 170] width 9 height 9
click at [130, 150] on button "Solid color plain shirt - No graphics or images" at bounding box center [128, 146] width 9 height 9
click at [138, 191] on label "Comfortable Shoes - Extending walking may be required" at bounding box center [220, 198] width 167 height 20
click at [133, 194] on button "Comfortable Shoes - Extending walking may be required" at bounding box center [128, 198] width 9 height 9
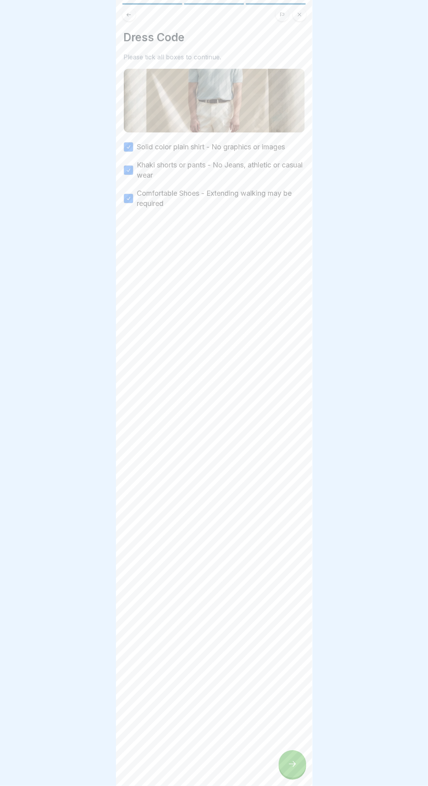
click at [304, 786] on div "Dress Code Please tick all boxes to continue. Solid color plain shirt - No grap…" at bounding box center [214, 393] width 197 height 786
click at [302, 778] on div at bounding box center [293, 765] width 28 height 28
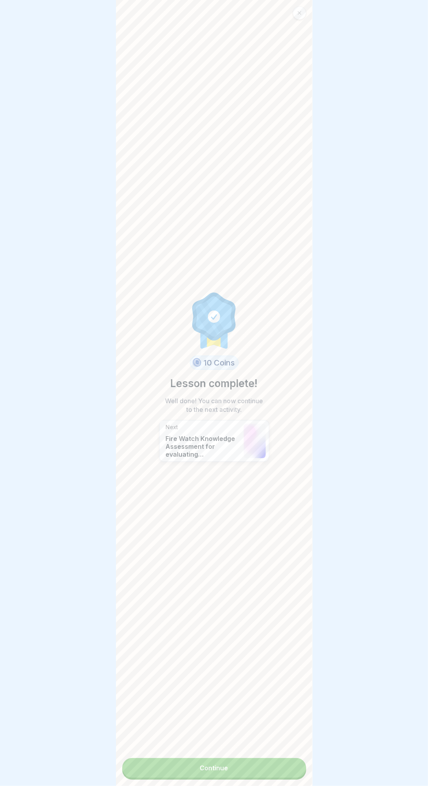
click at [263, 778] on link "Continue" at bounding box center [214, 768] width 184 height 20
click at [239, 778] on link "Continue" at bounding box center [214, 768] width 184 height 20
click at [253, 778] on link "Continue" at bounding box center [214, 768] width 184 height 20
click at [176, 778] on link "Continue" at bounding box center [214, 768] width 184 height 20
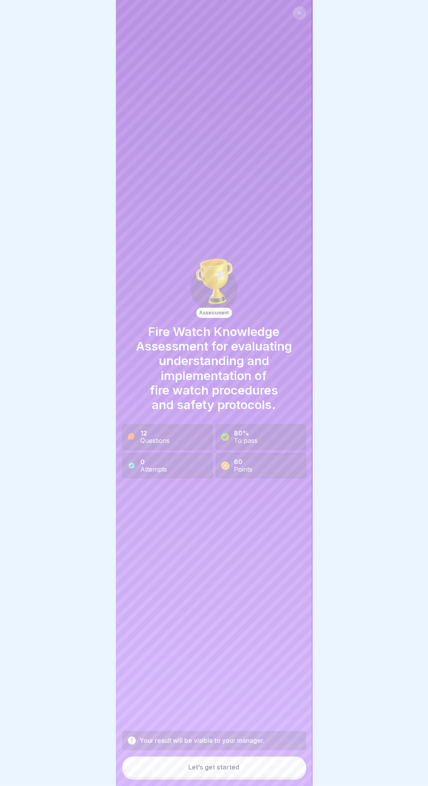
click at [259, 778] on button "Let’s get started" at bounding box center [214, 767] width 184 height 21
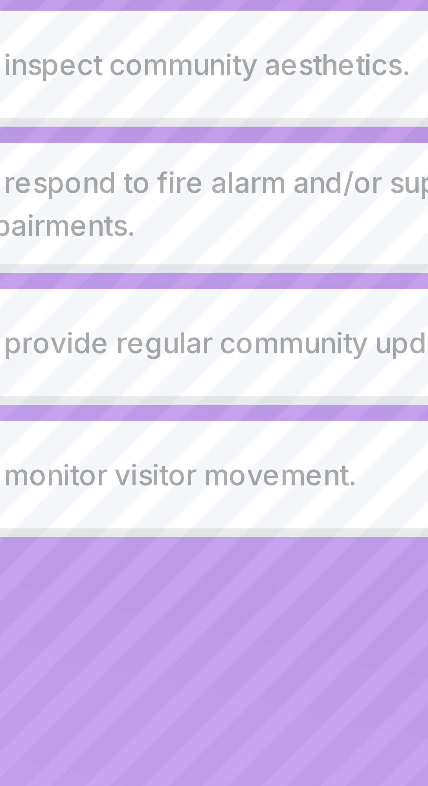
click at [227, 123] on p "To respond to fire alarm and/or suppression system impairments." at bounding box center [224, 120] width 156 height 19
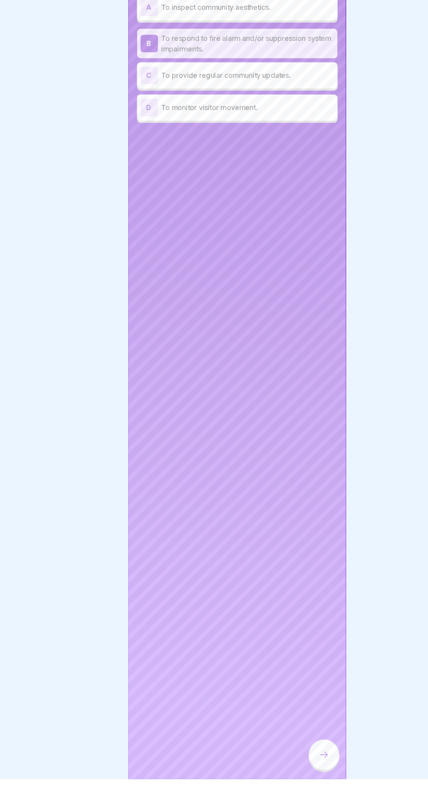
click at [285, 778] on div at bounding box center [293, 765] width 28 height 28
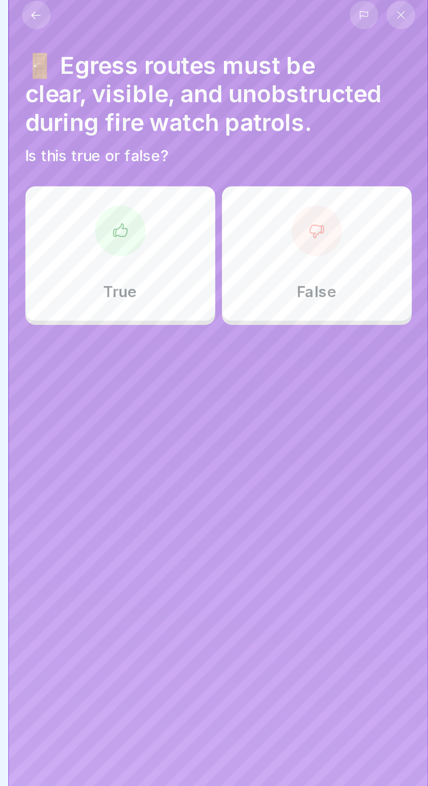
click at [186, 157] on div "True" at bounding box center [168, 126] width 89 height 63
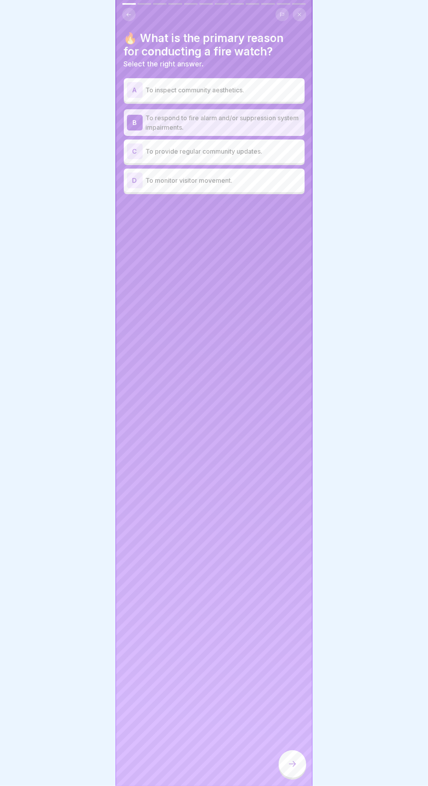
click at [303, 778] on div at bounding box center [293, 765] width 28 height 28
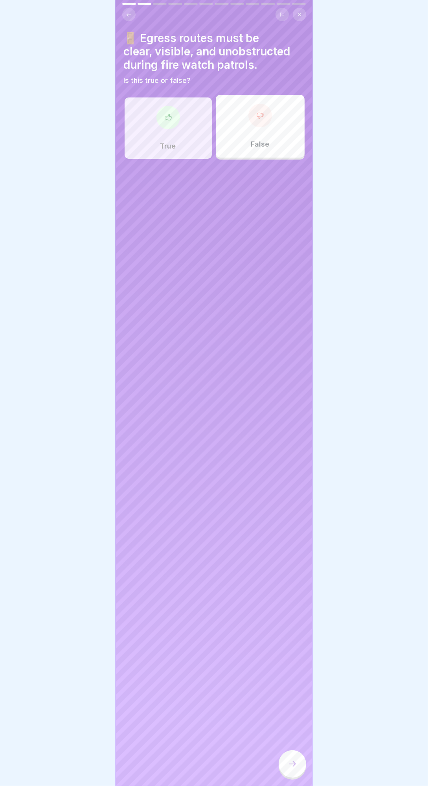
click at [145, 139] on div "True" at bounding box center [168, 128] width 89 height 63
click at [287, 778] on div at bounding box center [293, 765] width 28 height 28
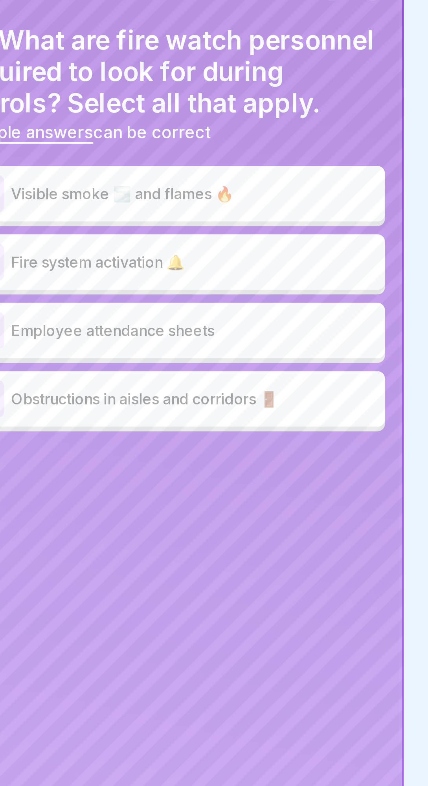
click at [259, 103] on p "Visible smoke 🌫️ and flames 🔥" at bounding box center [224, 103] width 156 height 9
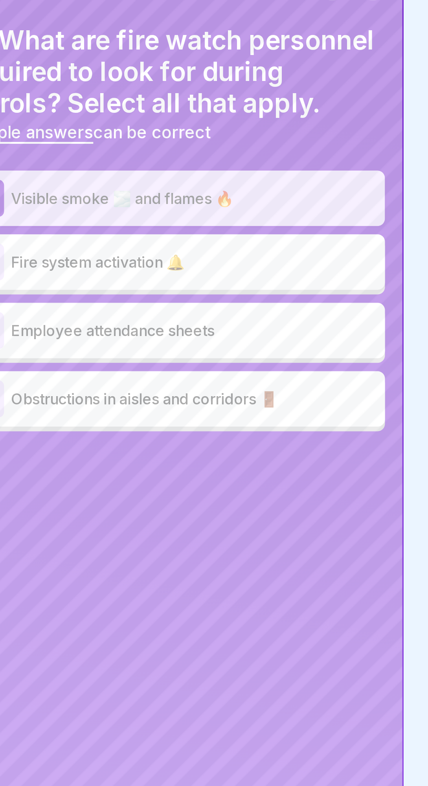
click at [176, 195] on p "Obstructions in aisles and corridors 🚪" at bounding box center [224, 190] width 156 height 9
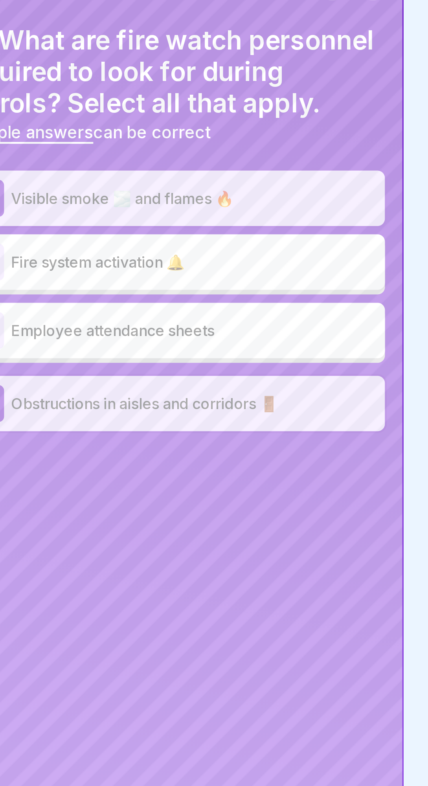
click at [237, 134] on p "Fire system activation 🔔" at bounding box center [224, 132] width 156 height 9
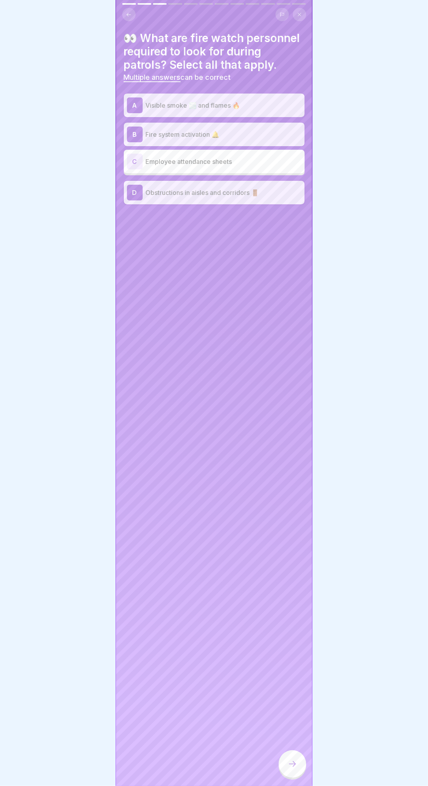
click at [300, 778] on div at bounding box center [293, 765] width 28 height 28
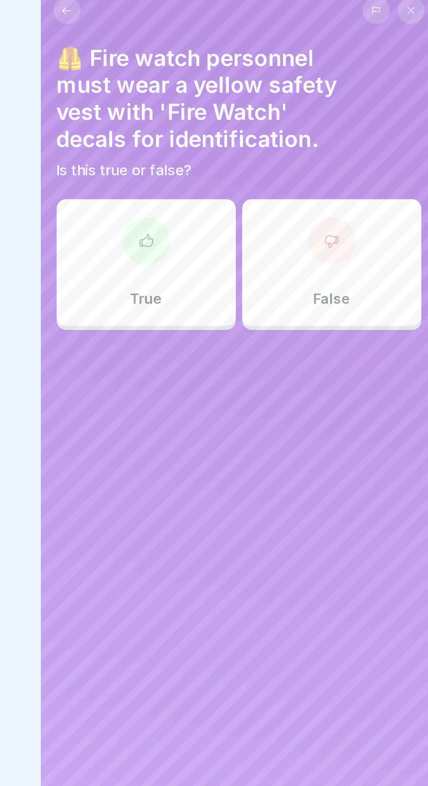
click at [145, 151] on div "True" at bounding box center [168, 139] width 89 height 63
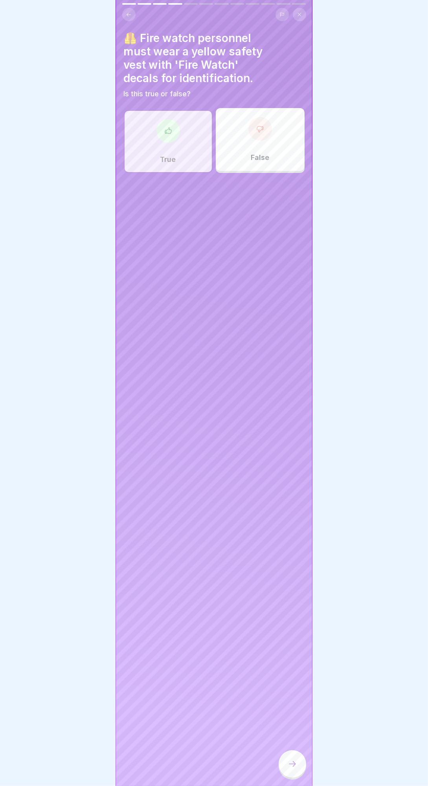
click at [288, 769] on icon at bounding box center [292, 764] width 9 height 9
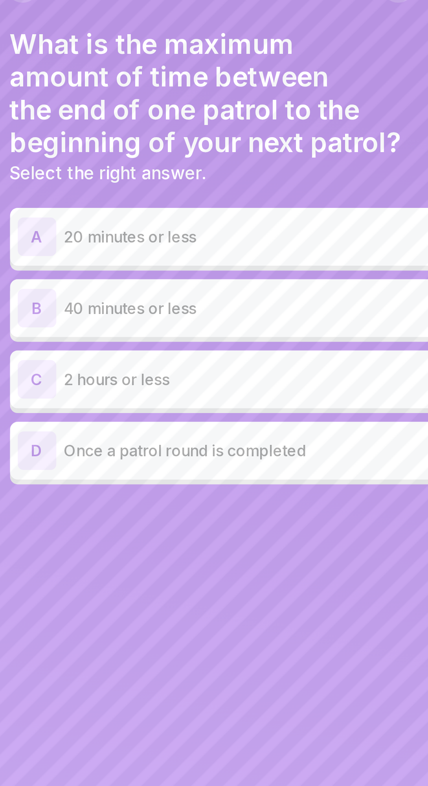
click at [151, 150] on p "40 minutes or less" at bounding box center [224, 145] width 156 height 9
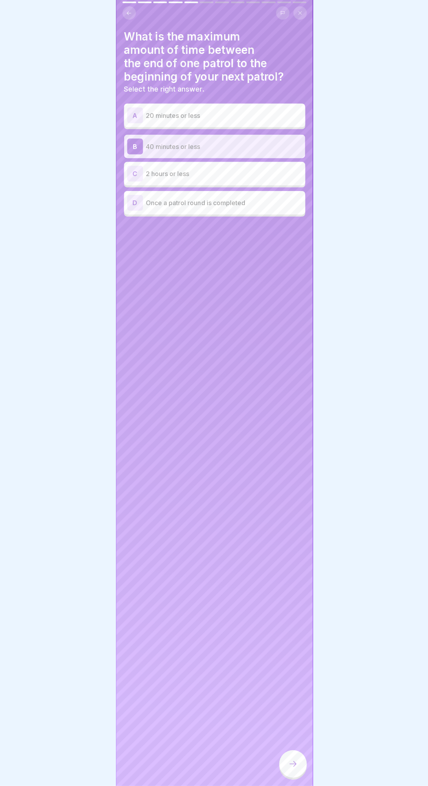
click at [298, 778] on div at bounding box center [293, 765] width 28 height 28
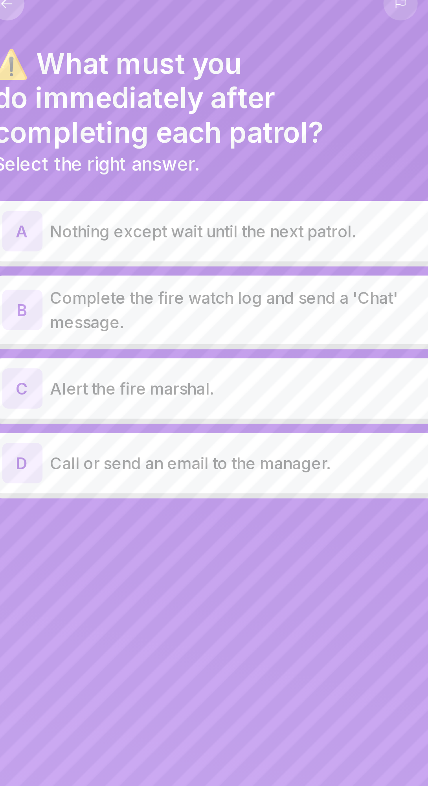
click at [271, 126] on p "Complete the fire watch log and send a 'Chat' message." at bounding box center [224, 134] width 156 height 19
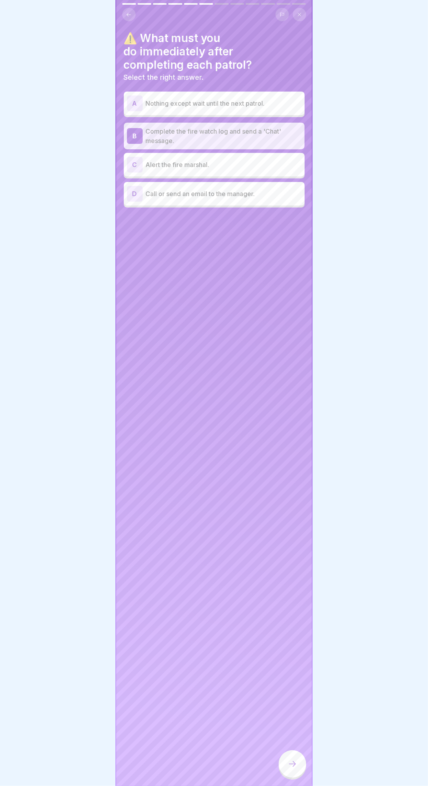
click at [292, 778] on div at bounding box center [293, 765] width 28 height 28
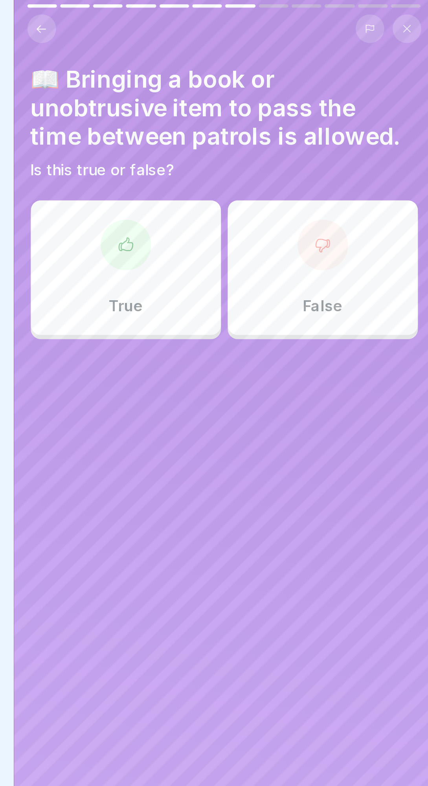
click at [160, 144] on p "True" at bounding box center [168, 144] width 16 height 9
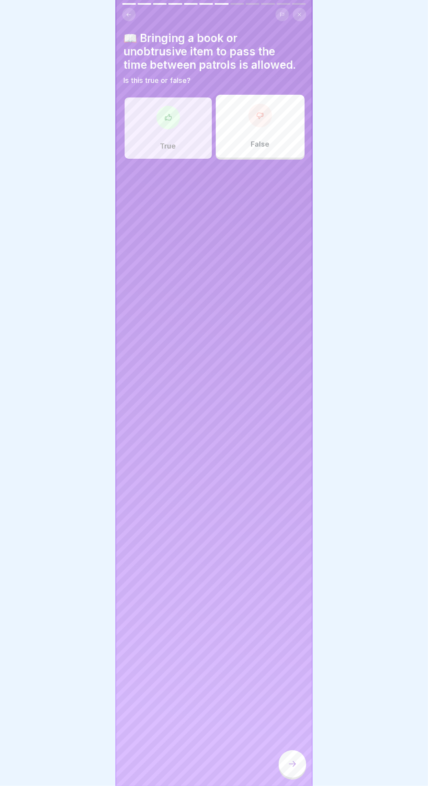
click at [289, 778] on div at bounding box center [293, 765] width 28 height 28
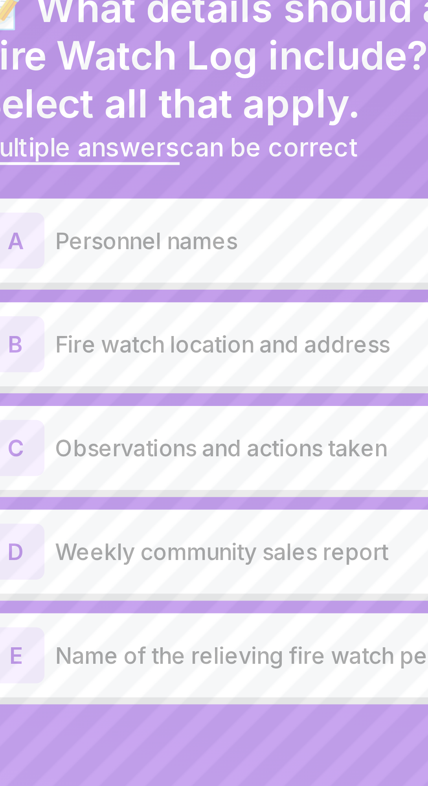
click at [237, 109] on div "A Personnel names" at bounding box center [214, 104] width 175 height 16
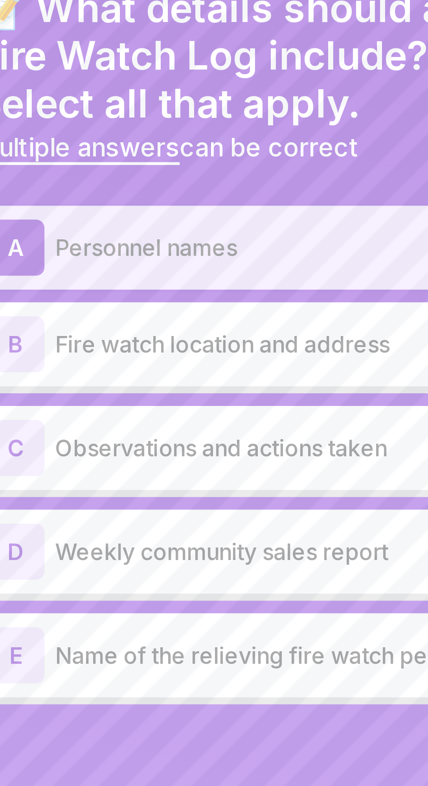
click at [236, 133] on p "Fire watch location and address" at bounding box center [224, 132] width 156 height 9
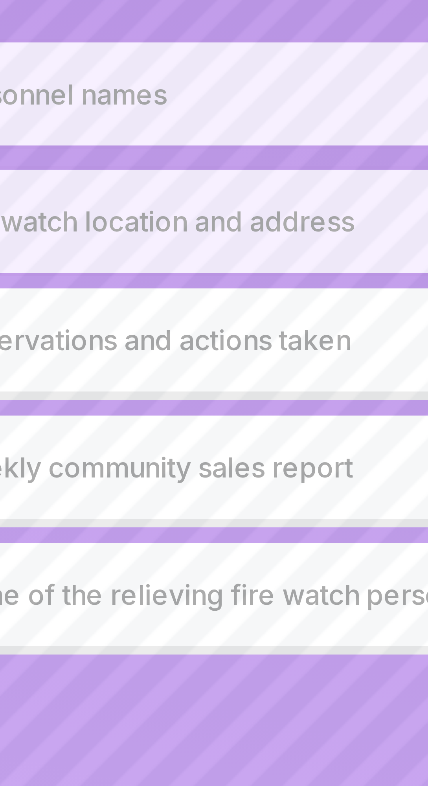
click at [246, 224] on p "Name of the relieving fire watch personnel" at bounding box center [224, 219] width 156 height 9
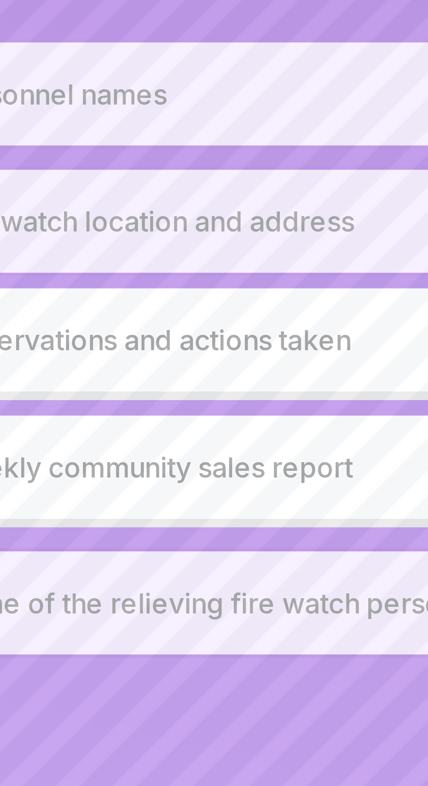
click at [245, 162] on p "Observations and actions taken" at bounding box center [224, 161] width 156 height 9
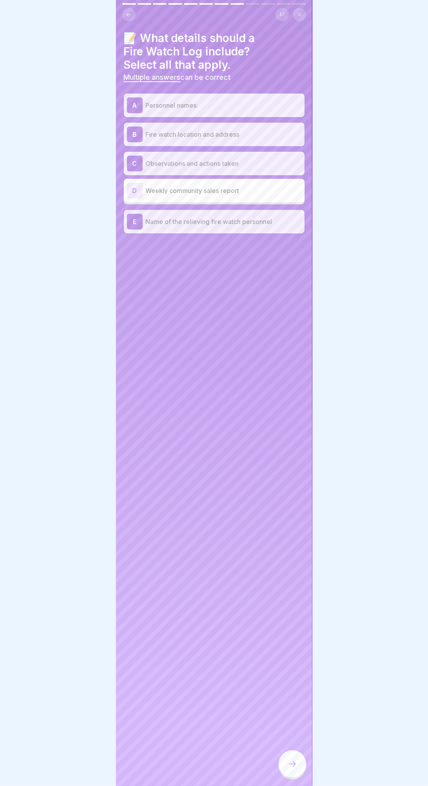
click at [283, 778] on div at bounding box center [293, 765] width 28 height 28
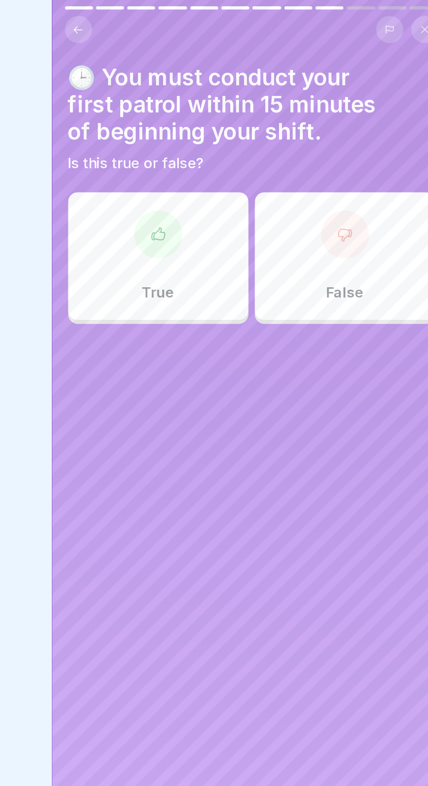
click at [145, 137] on div "True" at bounding box center [168, 126] width 89 height 63
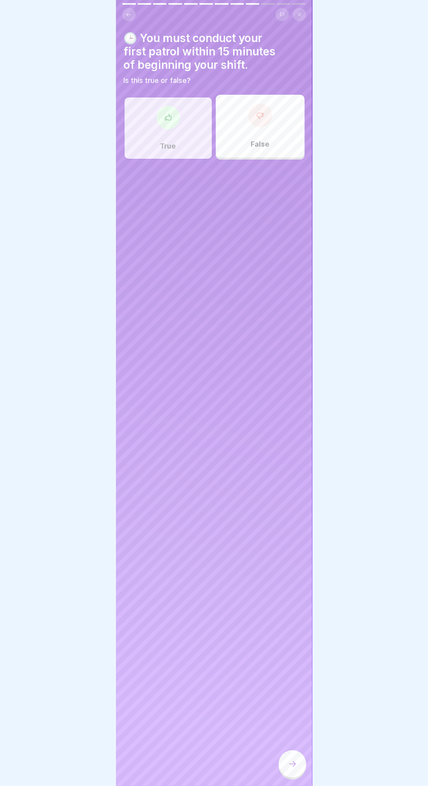
click at [285, 778] on div at bounding box center [293, 765] width 28 height 28
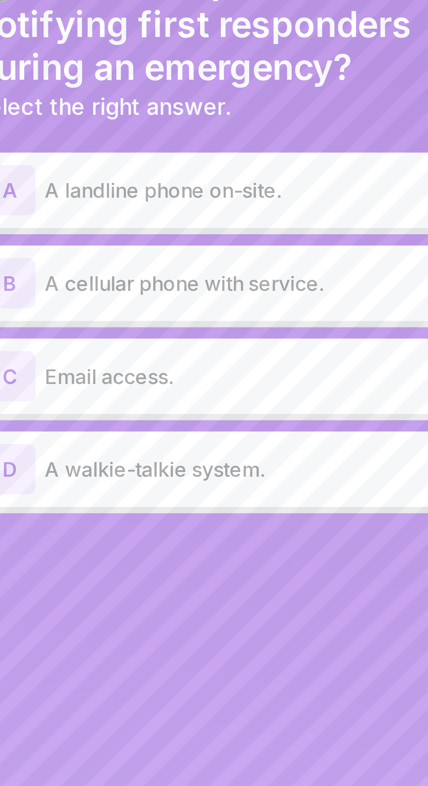
click at [243, 129] on p "A cellular phone with service." at bounding box center [224, 132] width 156 height 9
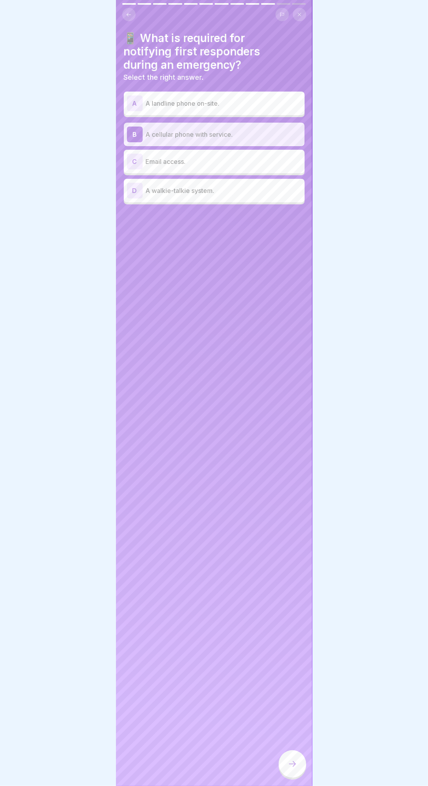
click at [288, 753] on div at bounding box center [293, 765] width 28 height 28
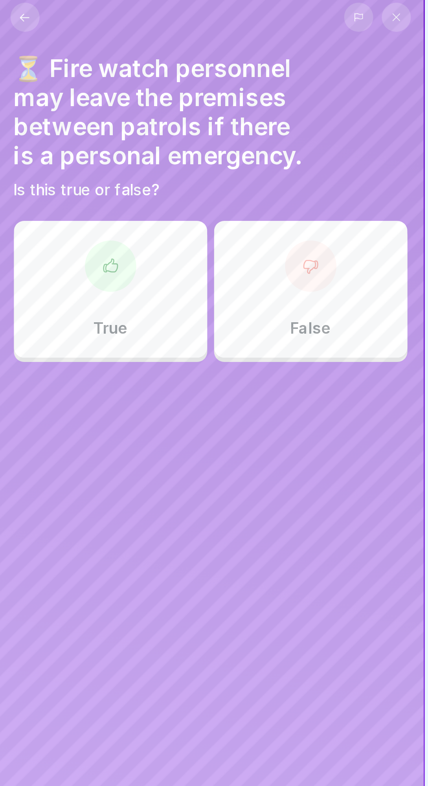
click at [273, 155] on div "False" at bounding box center [260, 139] width 89 height 63
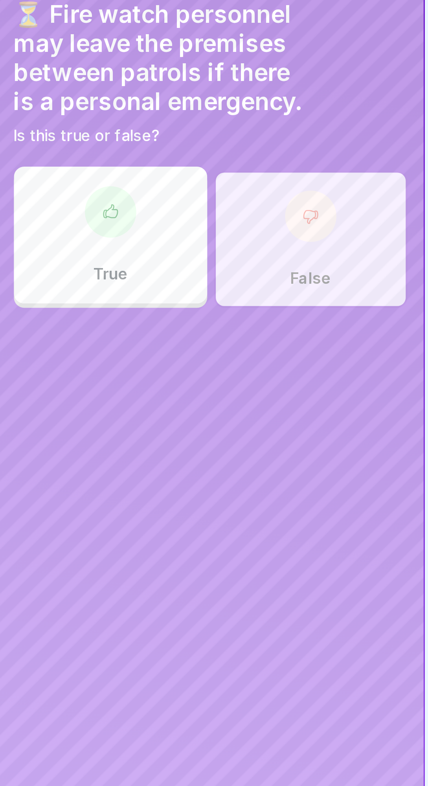
click at [267, 149] on div "False" at bounding box center [260, 141] width 89 height 63
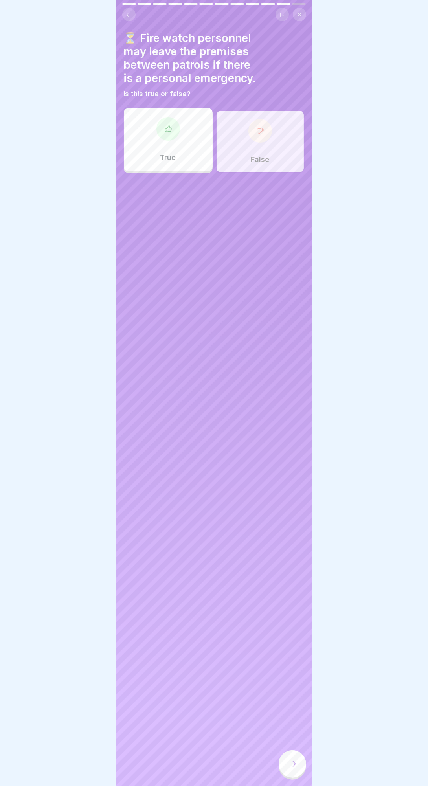
click at [295, 778] on div at bounding box center [293, 765] width 28 height 28
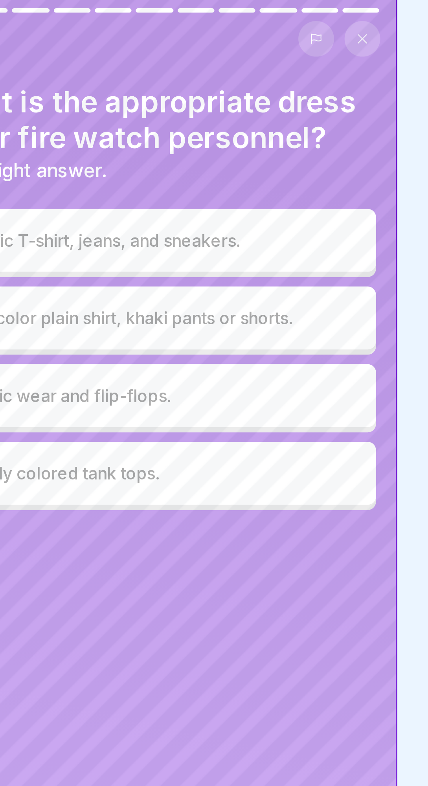
click at [282, 121] on p "Solid color plain shirt, khaki pants or shorts." at bounding box center [224, 118] width 156 height 9
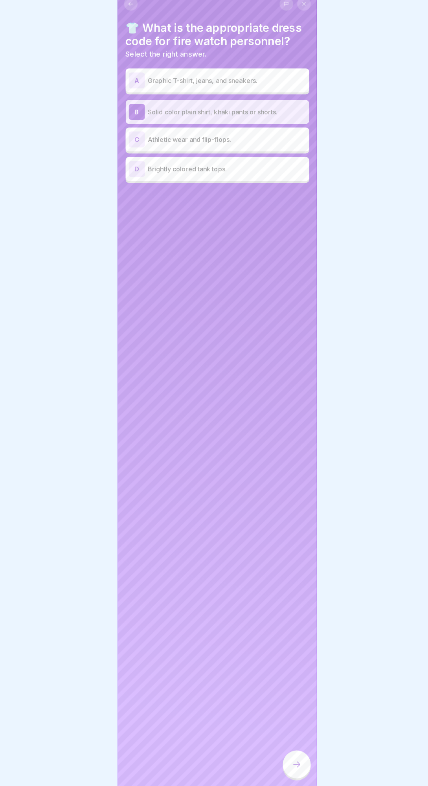
click at [284, 778] on div at bounding box center [293, 765] width 28 height 28
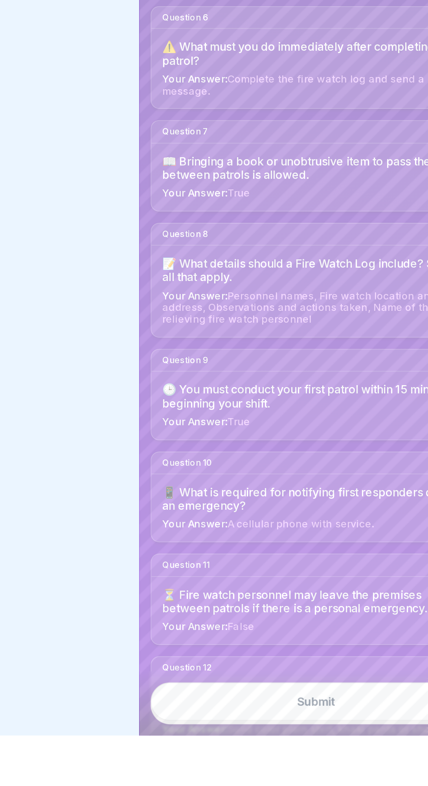
click at [241, 778] on button "Submit" at bounding box center [214, 767] width 184 height 21
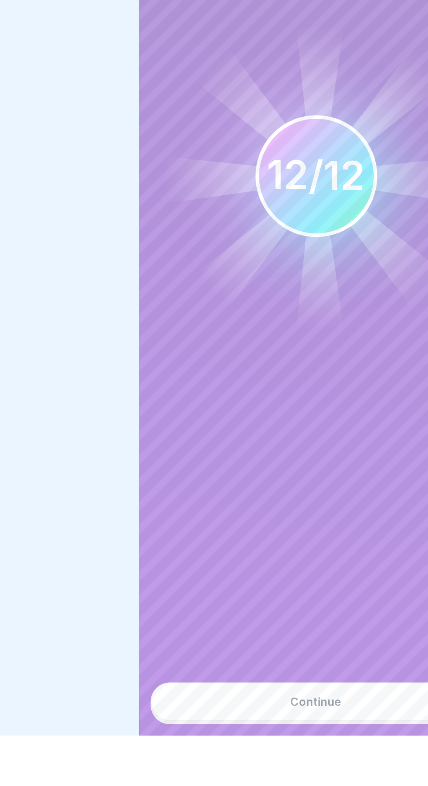
click at [248, 778] on button "Continue" at bounding box center [214, 767] width 184 height 21
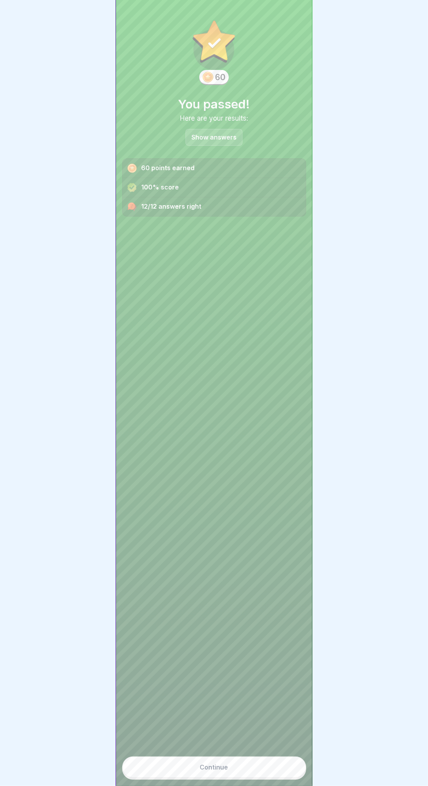
click at [266, 778] on button "Continue" at bounding box center [214, 767] width 184 height 21
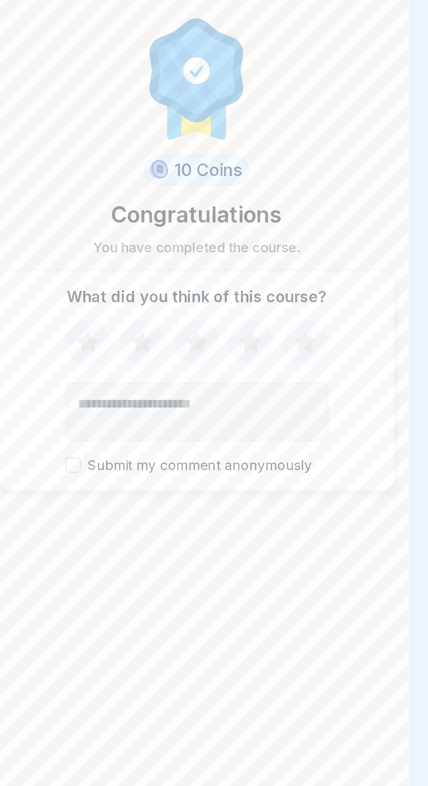
click at [259, 431] on icon at bounding box center [264, 420] width 21 height 20
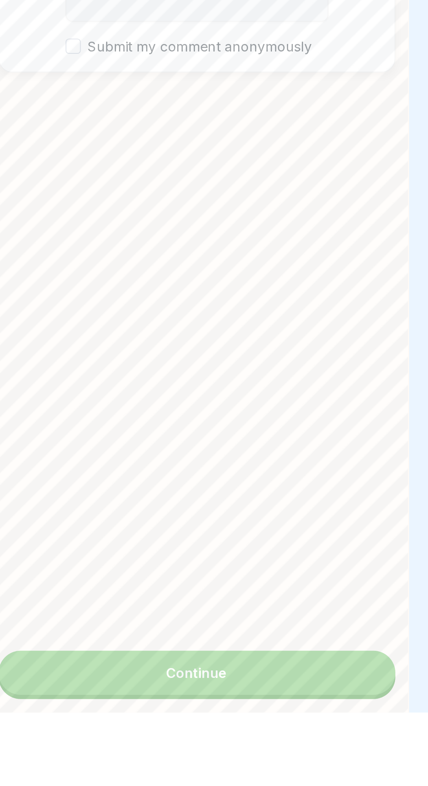
click at [251, 778] on button "Continue" at bounding box center [214, 768] width 184 height 20
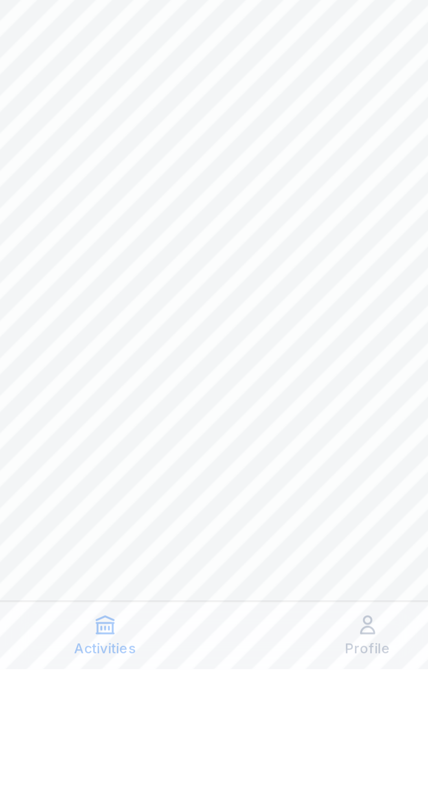
click at [170, 782] on div "Activities" at bounding box center [168, 774] width 87 height 15
click at [167, 782] on div "Activities" at bounding box center [168, 774] width 87 height 15
click at [262, 775] on icon at bounding box center [260, 771] width 8 height 8
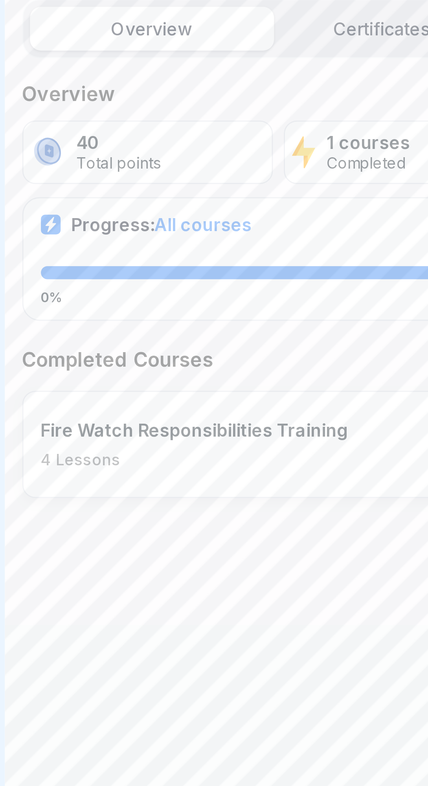
click at [155, 231] on p "Completed Courses" at bounding box center [214, 231] width 184 height 9
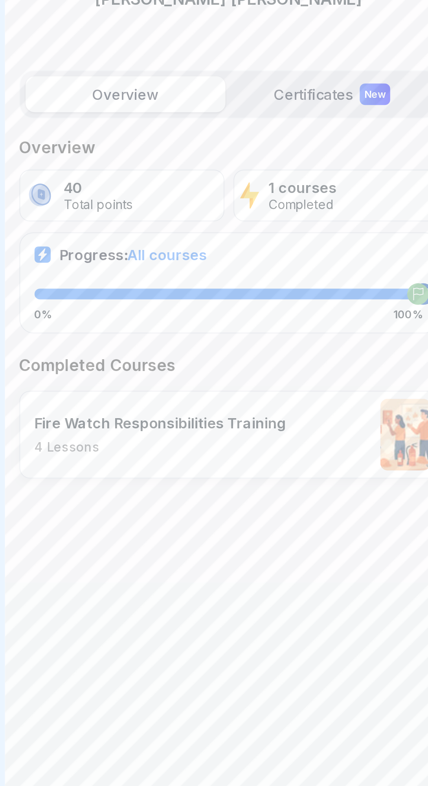
click at [259, 113] on label "Certificates New" at bounding box center [260, 113] width 88 height 16
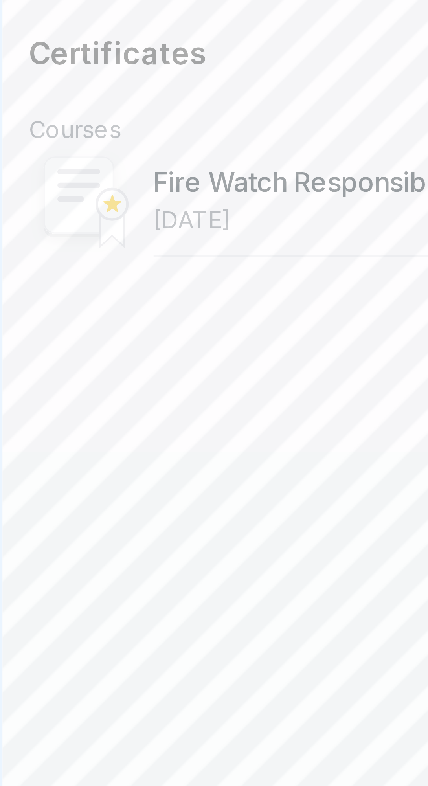
click at [193, 170] on div "Fire Watch Responsibilities Training [DATE]" at bounding box center [203, 170] width 105 height 17
click at [132, 169] on rect at bounding box center [132, 169] width 6 height 1
click at [197, 174] on div "Fire Watch Responsibilities Training [DATE]" at bounding box center [203, 170] width 105 height 17
click at [185, 171] on div "Fire Watch Responsibilities Training [DATE]" at bounding box center [203, 170] width 105 height 17
click at [167, 170] on div "Fire Watch Responsibilities Training [DATE]" at bounding box center [203, 170] width 105 height 17
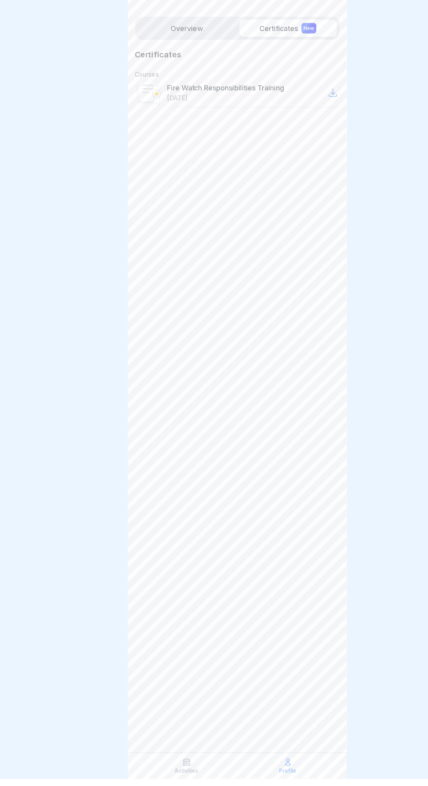
click at [273, 782] on div "Profile" at bounding box center [259, 774] width 87 height 15
